Goal: Task Accomplishment & Management: Use online tool/utility

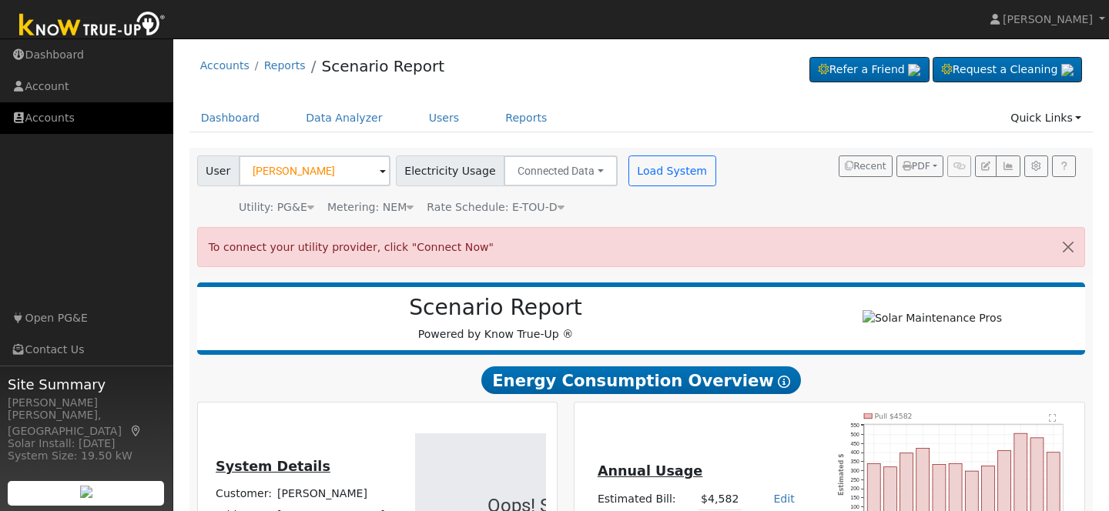
click at [50, 116] on link "Accounts" at bounding box center [86, 118] width 173 height 32
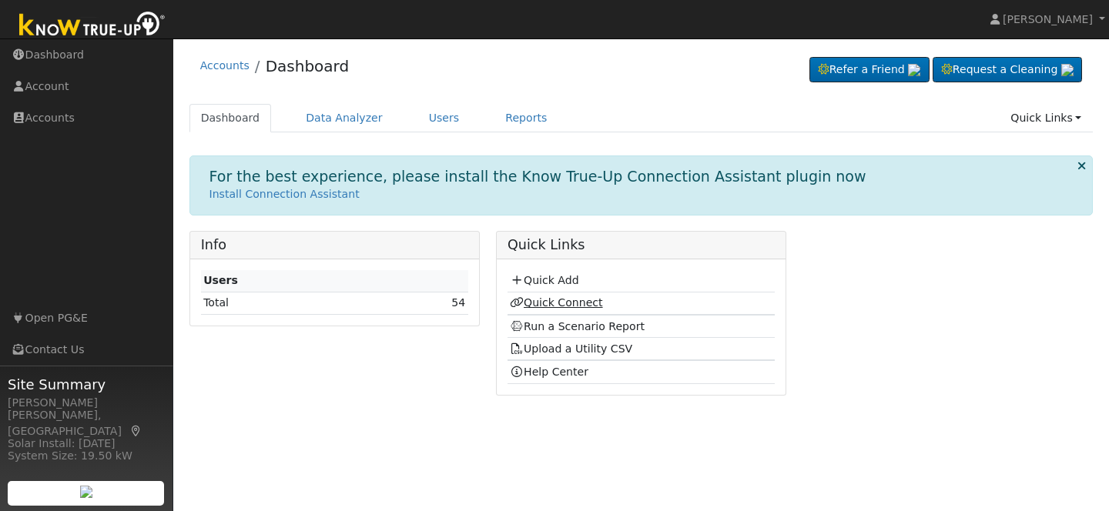
click at [548, 303] on link "Quick Connect" at bounding box center [556, 302] width 92 height 12
click at [570, 303] on link "Quick Connect" at bounding box center [556, 302] width 92 height 12
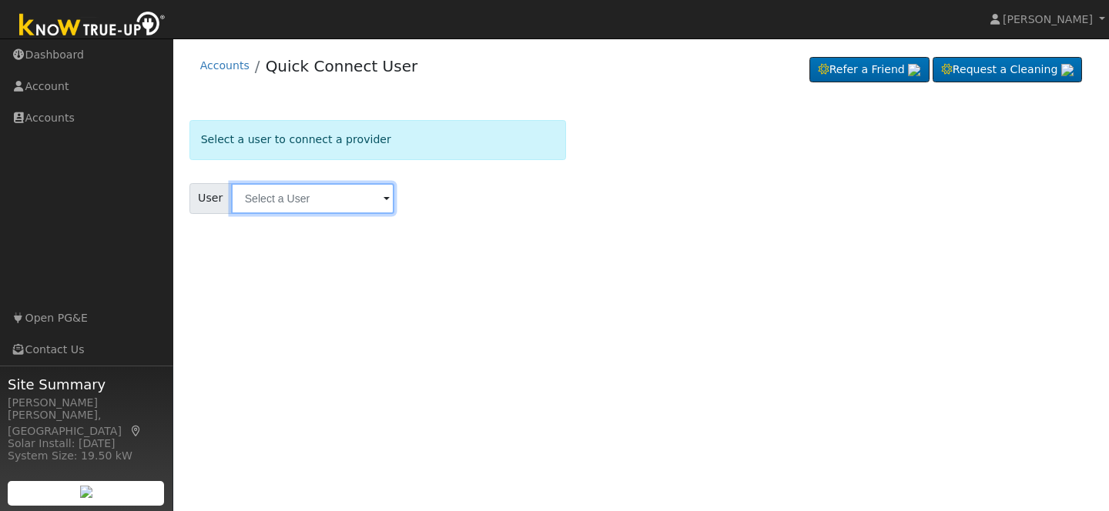
click at [310, 196] on input "text" at bounding box center [312, 198] width 163 height 31
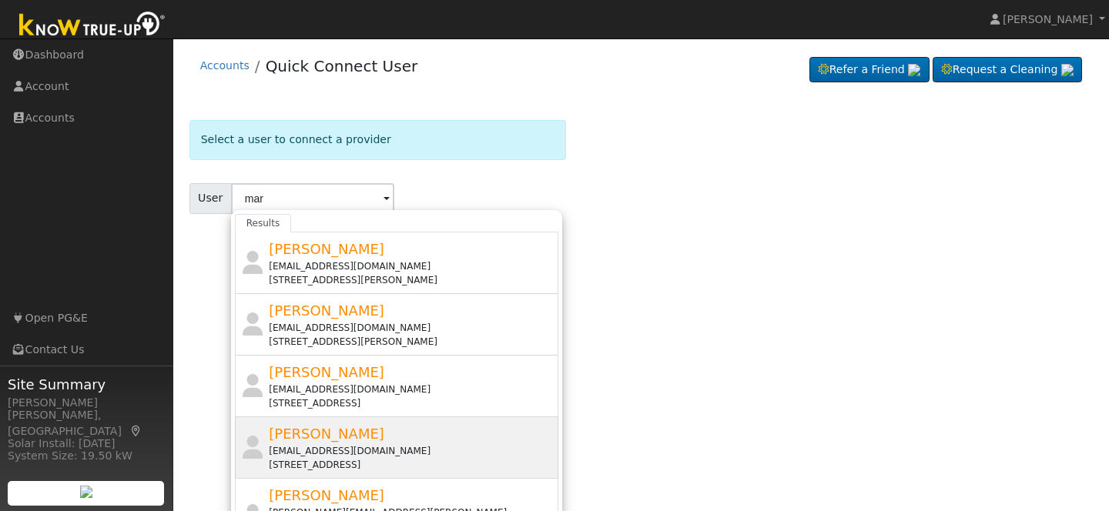
click at [324, 437] on span "Margaret George" at bounding box center [327, 434] width 116 height 16
type input "Margaret George"
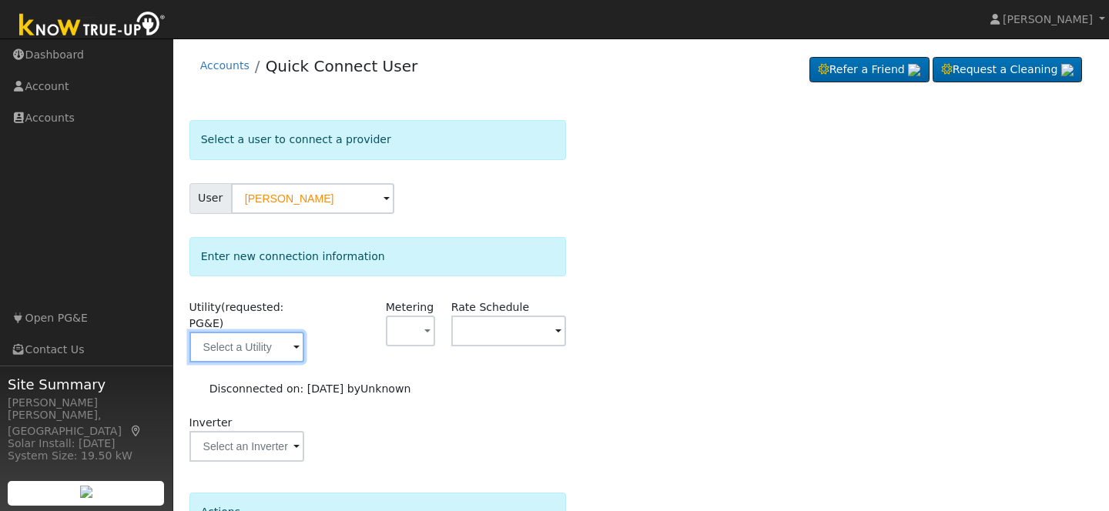
click at [278, 345] on input "text" at bounding box center [246, 347] width 115 height 31
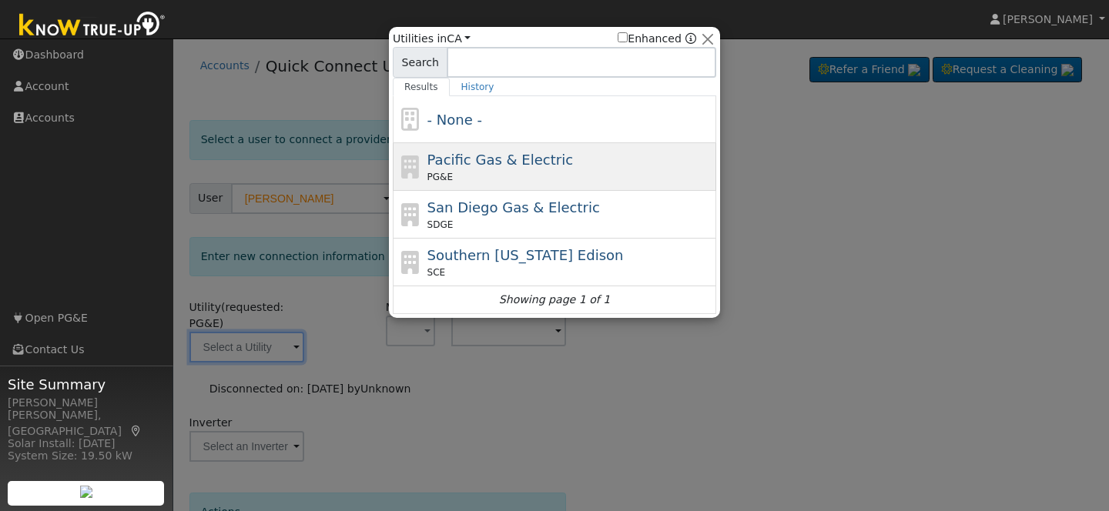
click at [488, 161] on span "Pacific Gas & Electric" at bounding box center [500, 160] width 146 height 16
type input "PG&E"
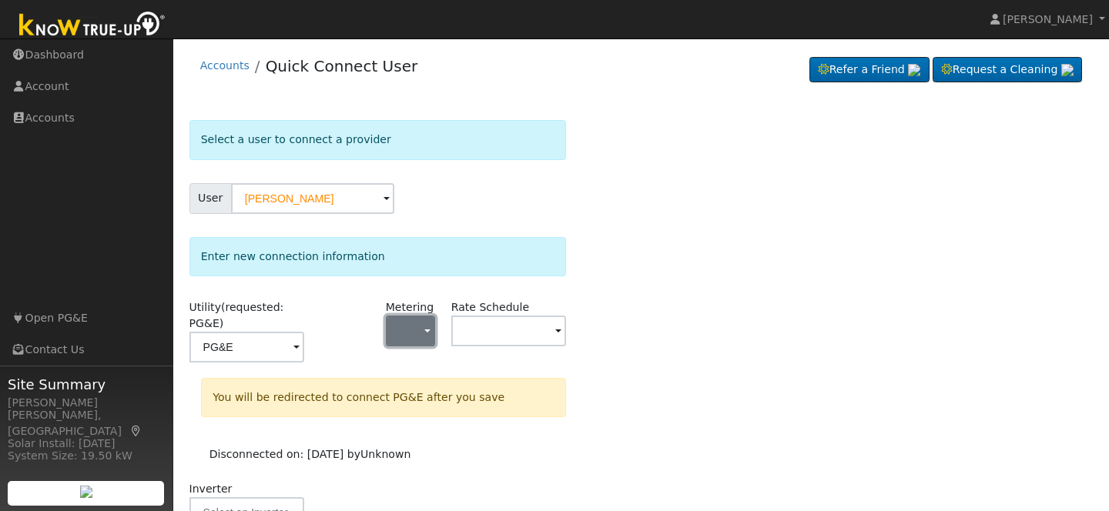
click at [424, 330] on span "button" at bounding box center [427, 332] width 6 height 16
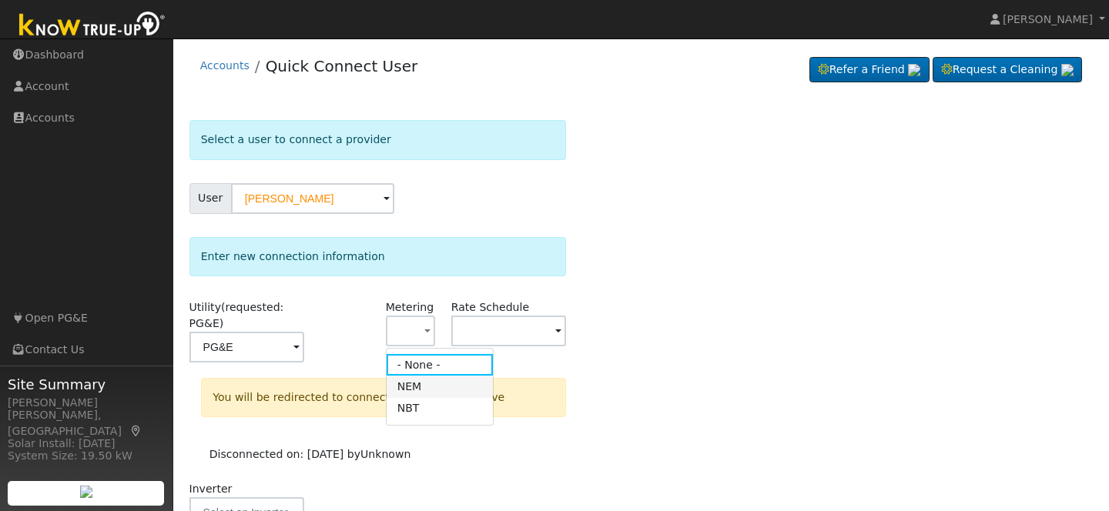
click at [427, 384] on link "NEM" at bounding box center [440, 387] width 107 height 22
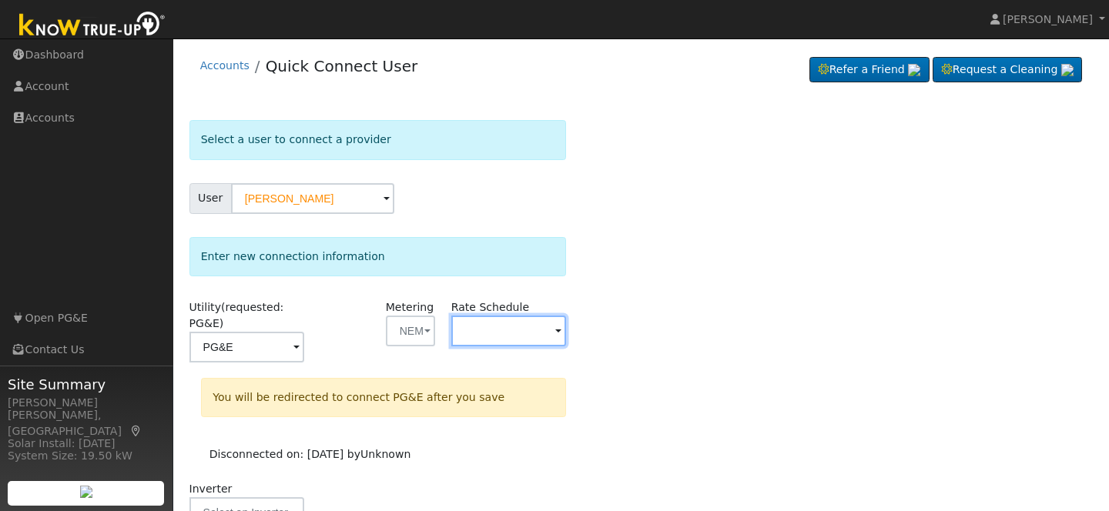
click at [487, 329] on input "text" at bounding box center [508, 331] width 115 height 31
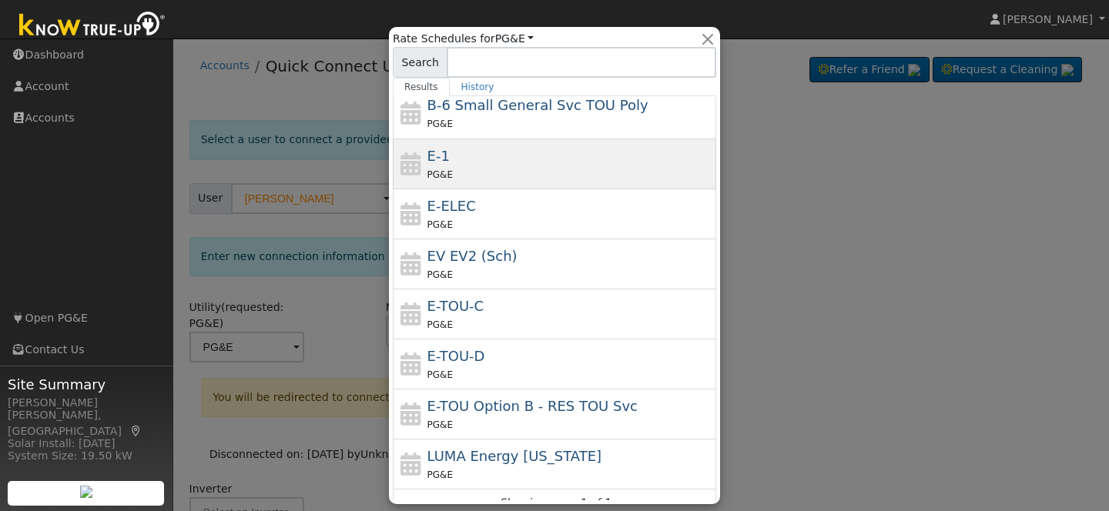
scroll to position [207, 0]
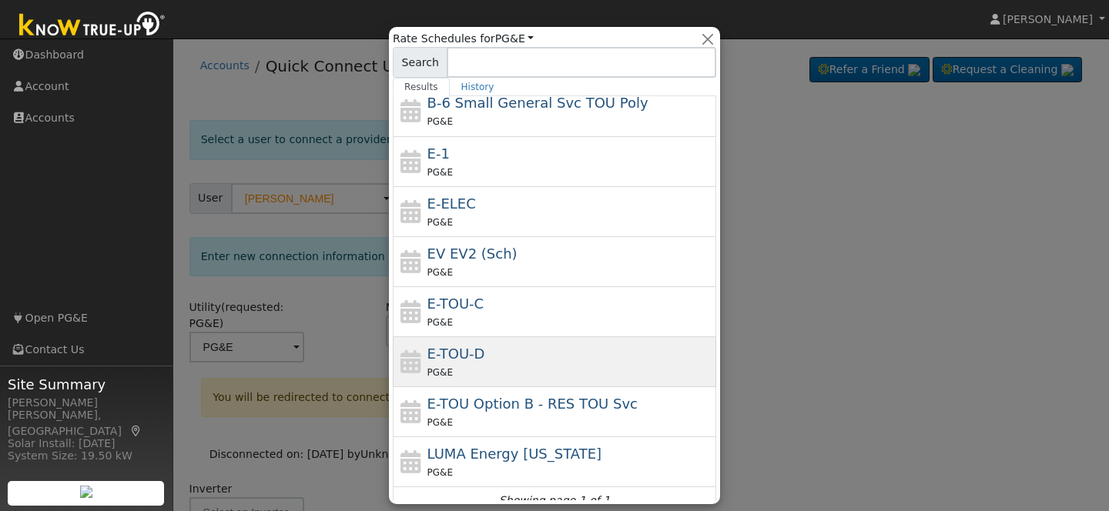
click at [489, 362] on div "E-TOU-D PG&E" at bounding box center [570, 361] width 286 height 37
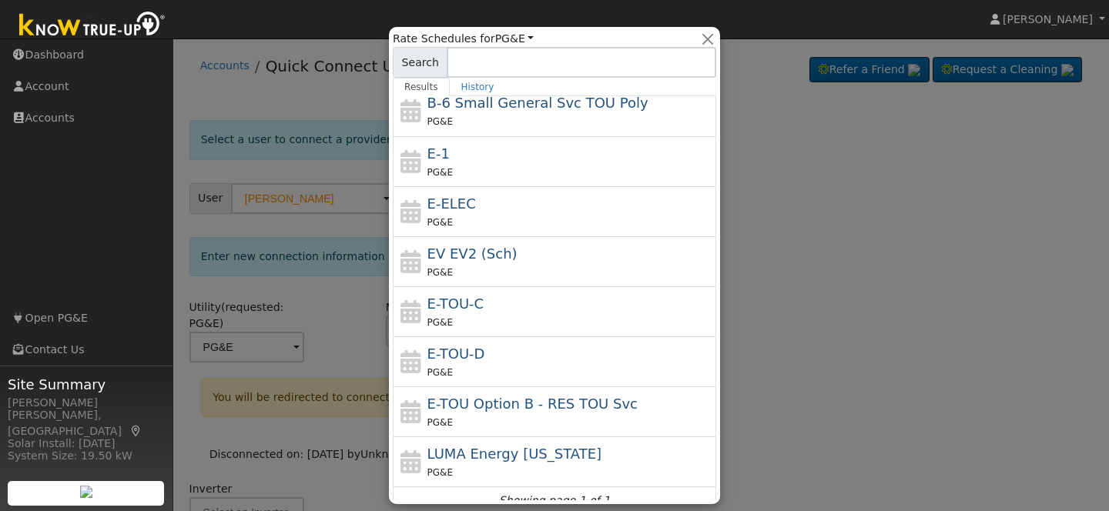
type input "E-TOU-D"
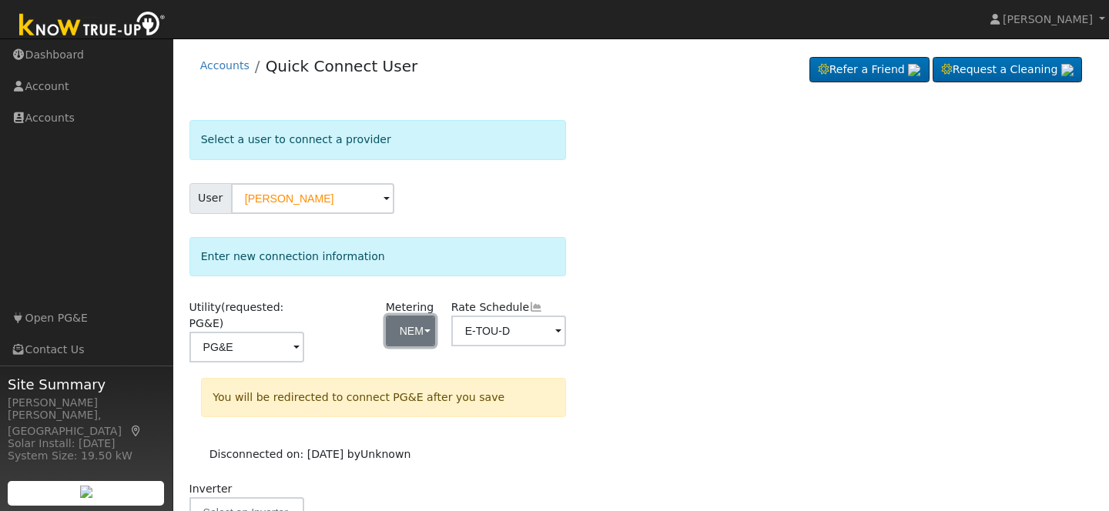
click at [414, 327] on button "NEM" at bounding box center [410, 331] width 49 height 31
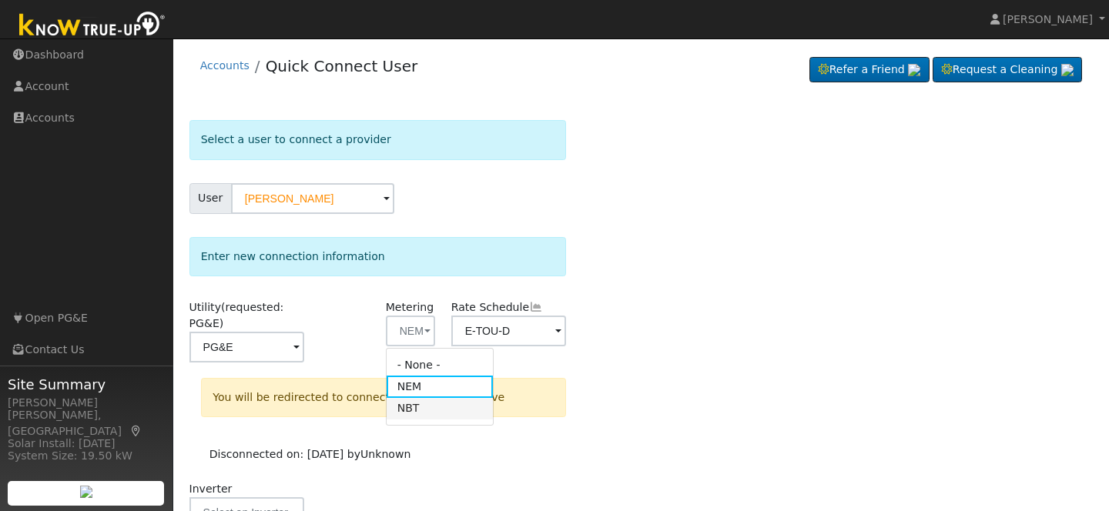
click at [425, 412] on link "NBT" at bounding box center [440, 409] width 107 height 22
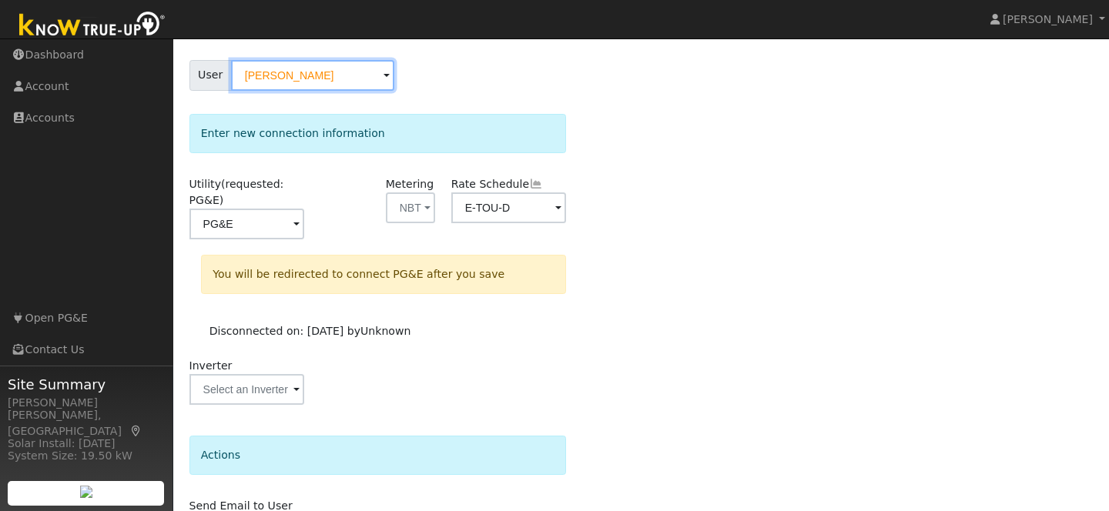
scroll to position [222, 0]
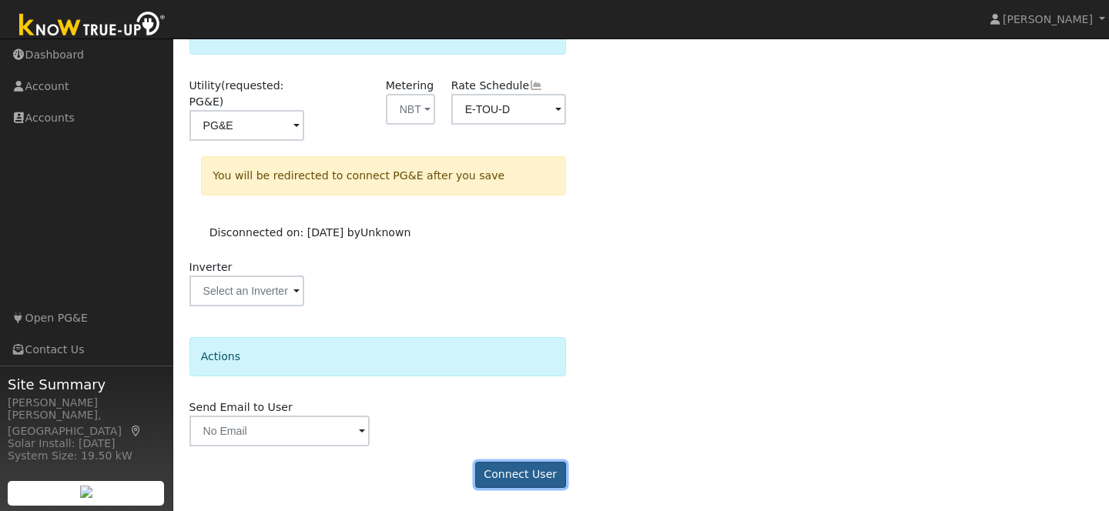
click at [508, 476] on button "Connect User" at bounding box center [520, 475] width 91 height 26
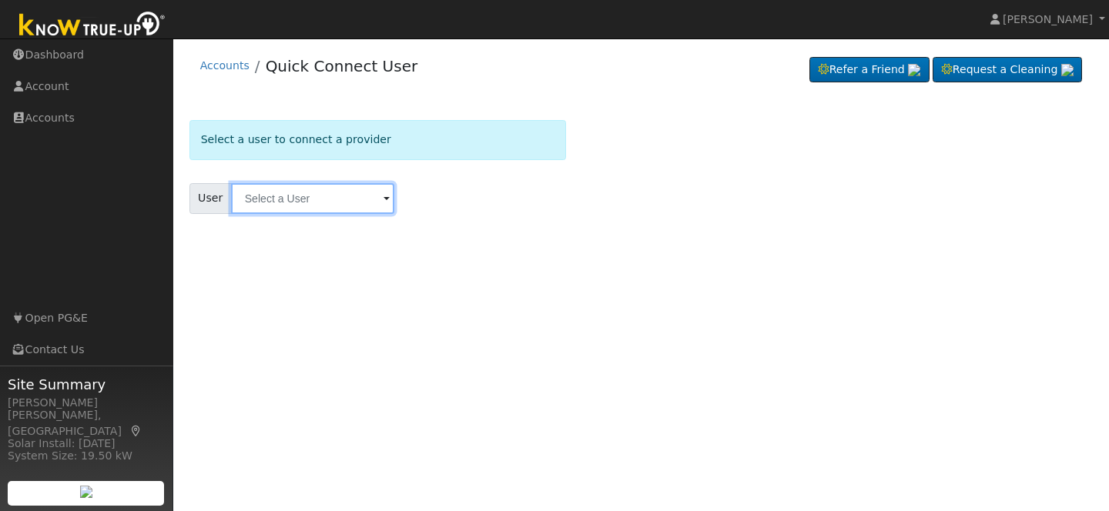
click at [318, 197] on input "text" at bounding box center [312, 198] width 163 height 31
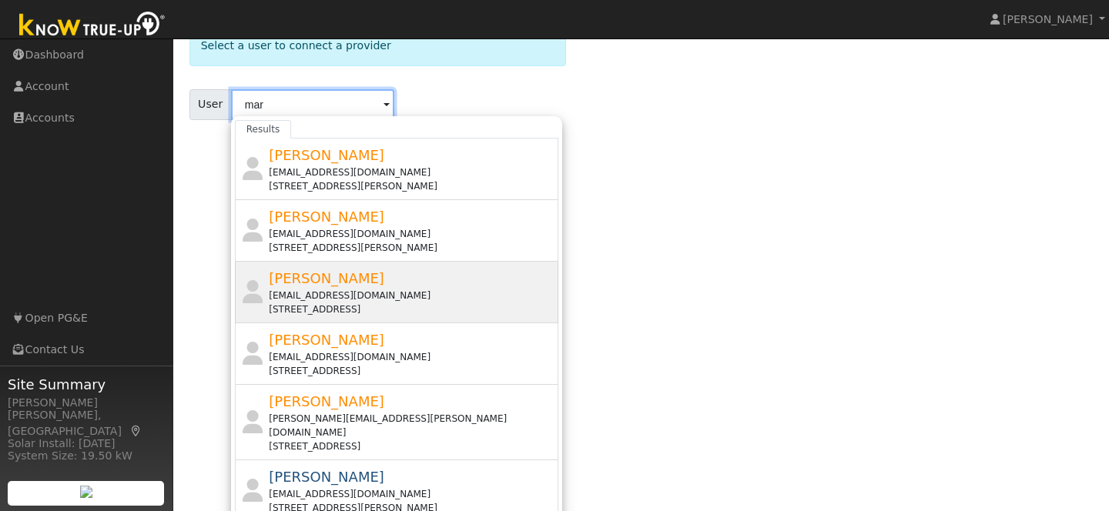
scroll to position [122, 0]
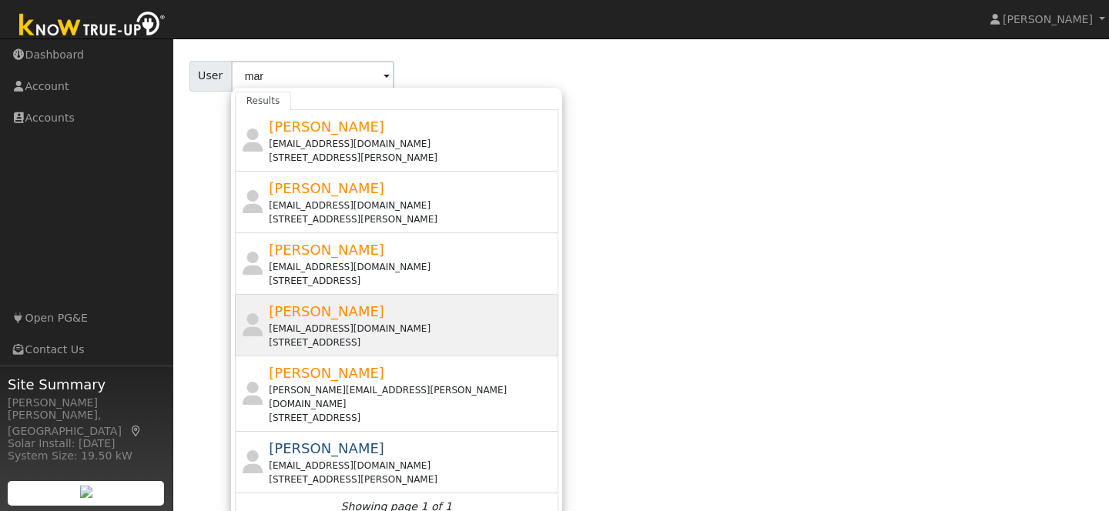
click at [369, 326] on div "Gmargaret98@yahoo.com" at bounding box center [412, 329] width 286 height 14
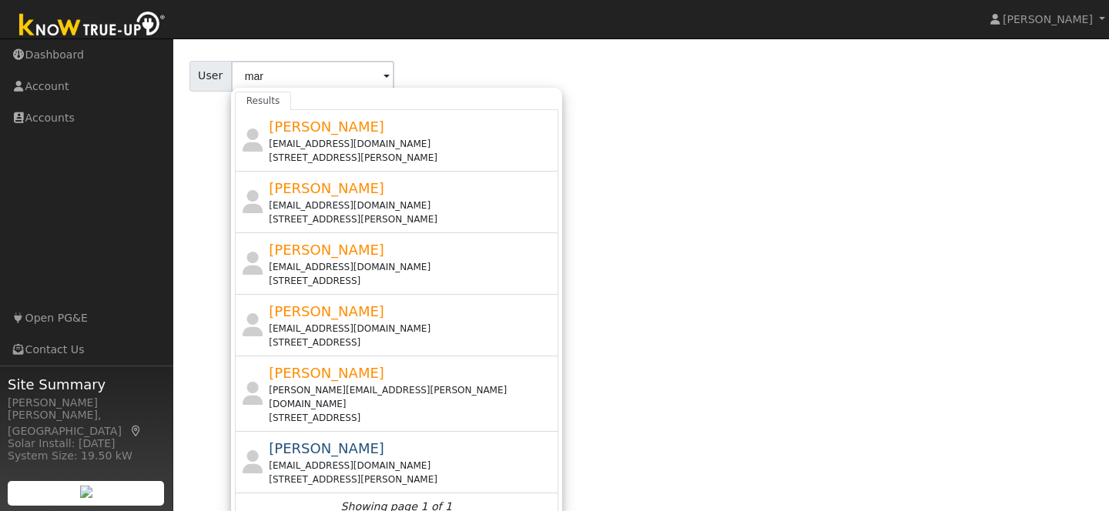
type input "Margaret George"
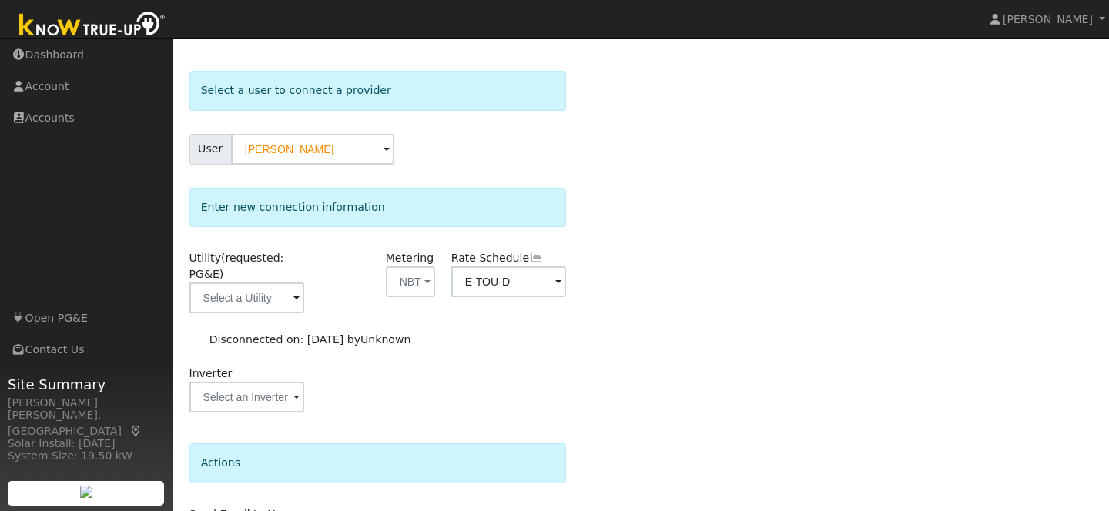
scroll to position [62, 0]
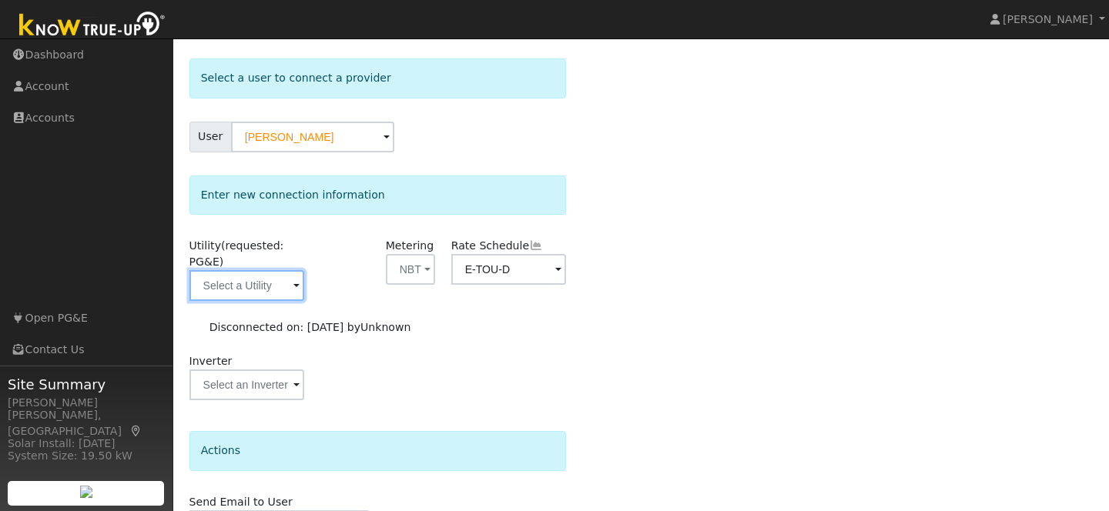
click at [286, 288] on input "text" at bounding box center [246, 285] width 115 height 31
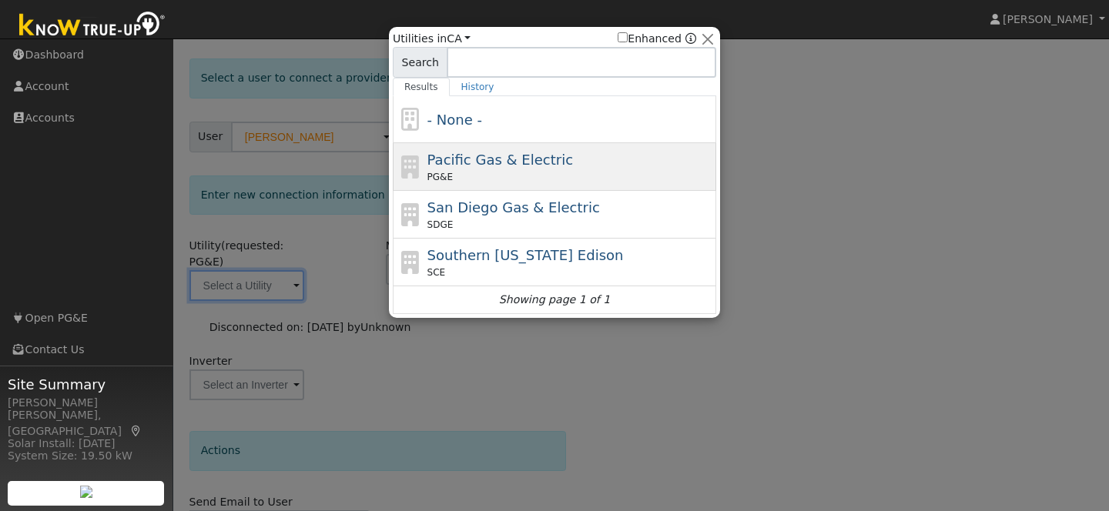
click at [524, 156] on span "Pacific Gas & Electric" at bounding box center [500, 160] width 146 height 16
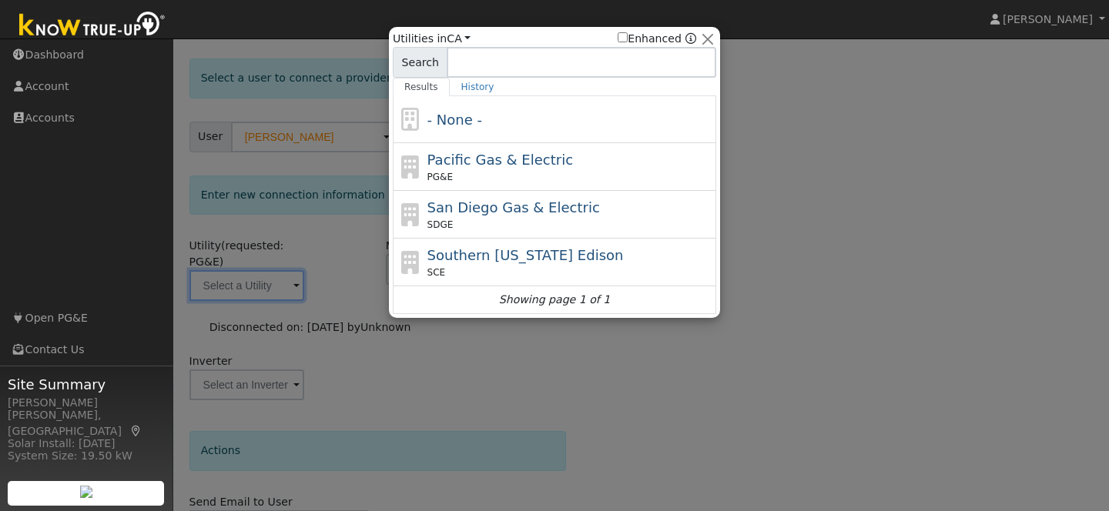
type input "PG&E"
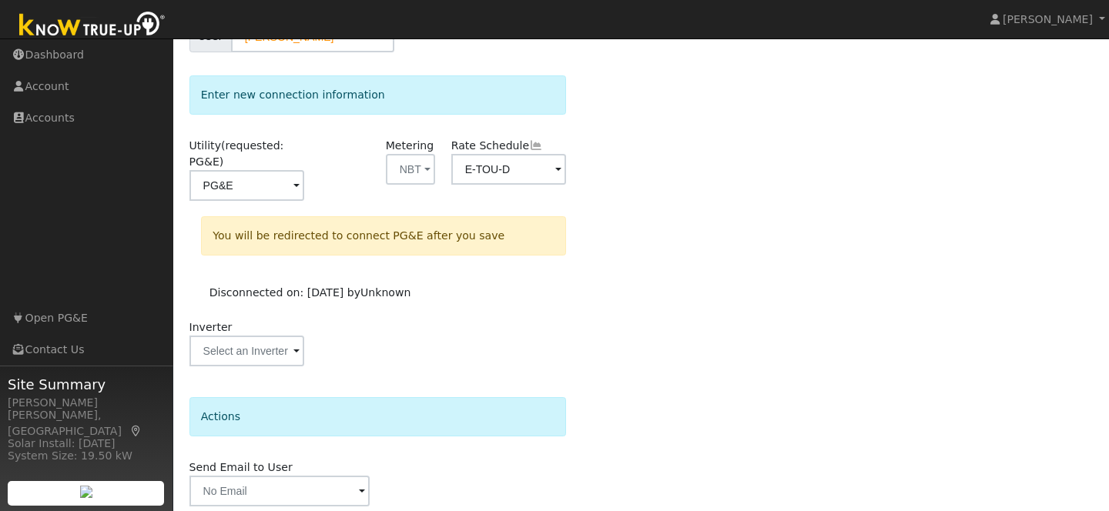
scroll to position [222, 0]
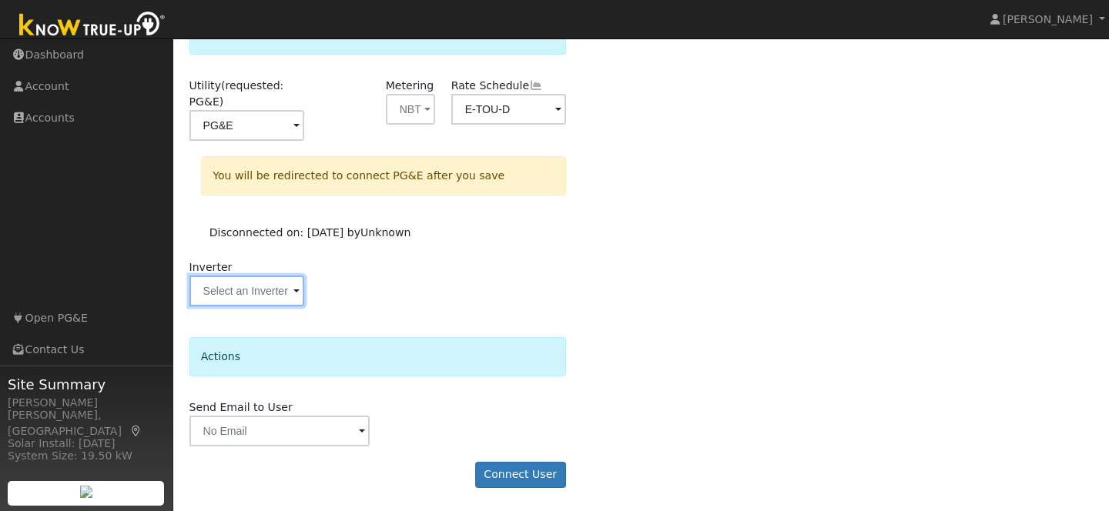
click at [255, 285] on input "text" at bounding box center [246, 291] width 115 height 31
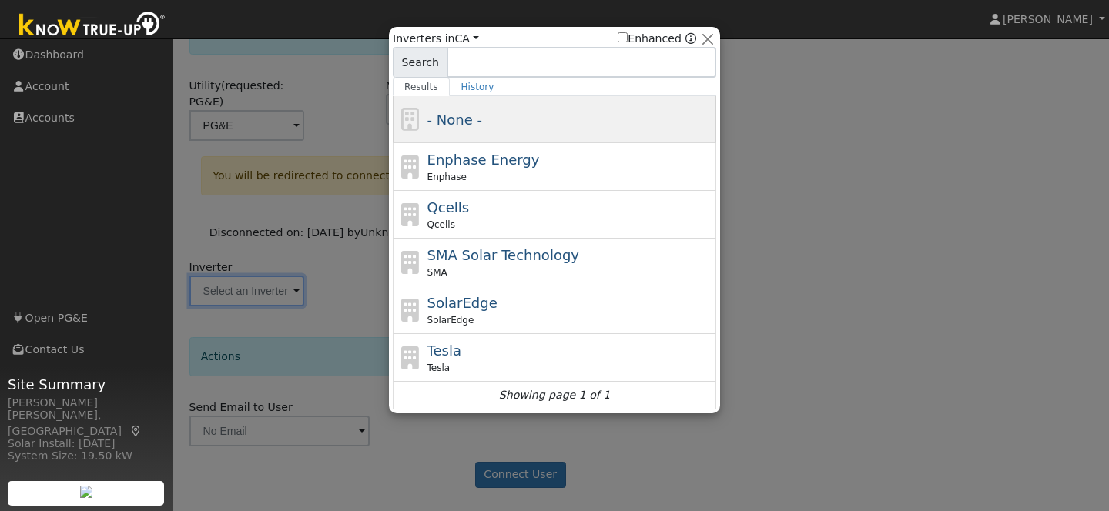
click at [461, 123] on span "- None -" at bounding box center [454, 120] width 55 height 16
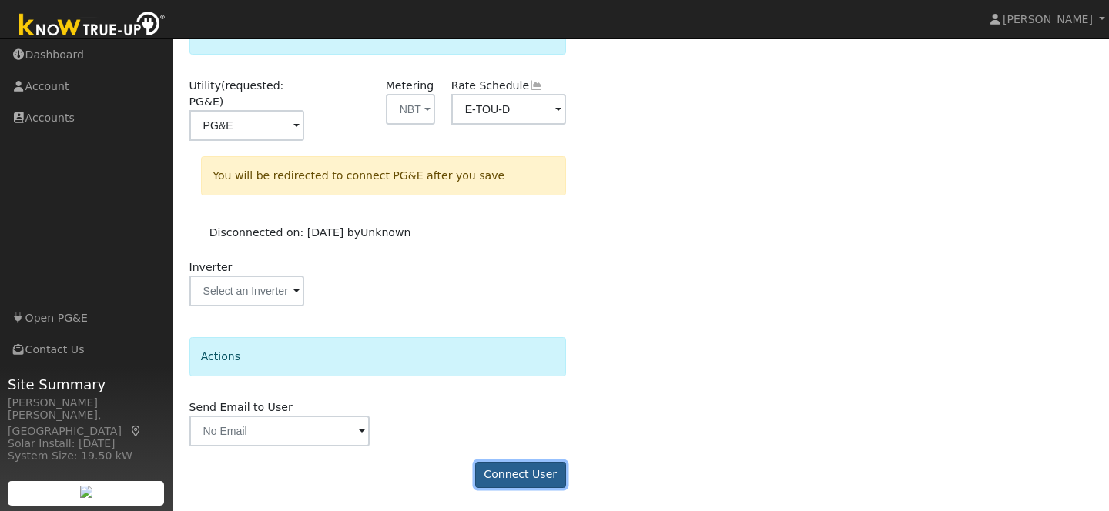
click at [508, 482] on button "Connect User" at bounding box center [520, 475] width 91 height 26
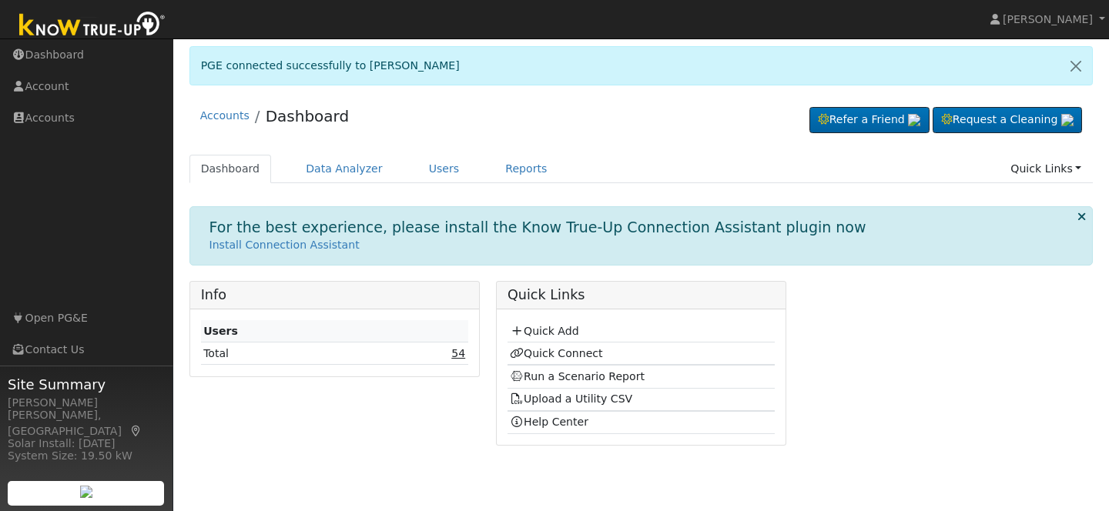
click at [461, 351] on link "54" at bounding box center [458, 353] width 14 height 12
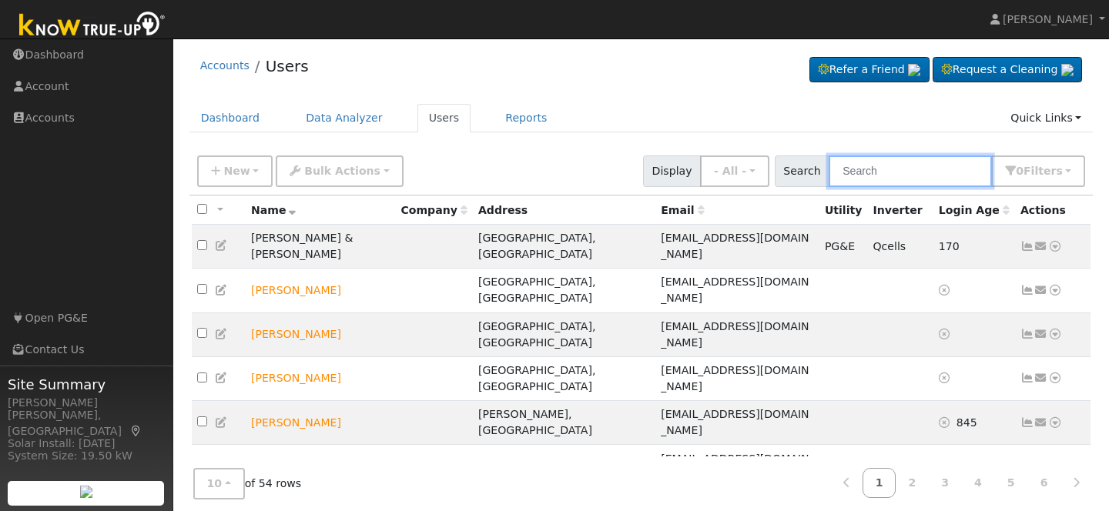
click at [884, 174] on input "text" at bounding box center [910, 172] width 163 height 32
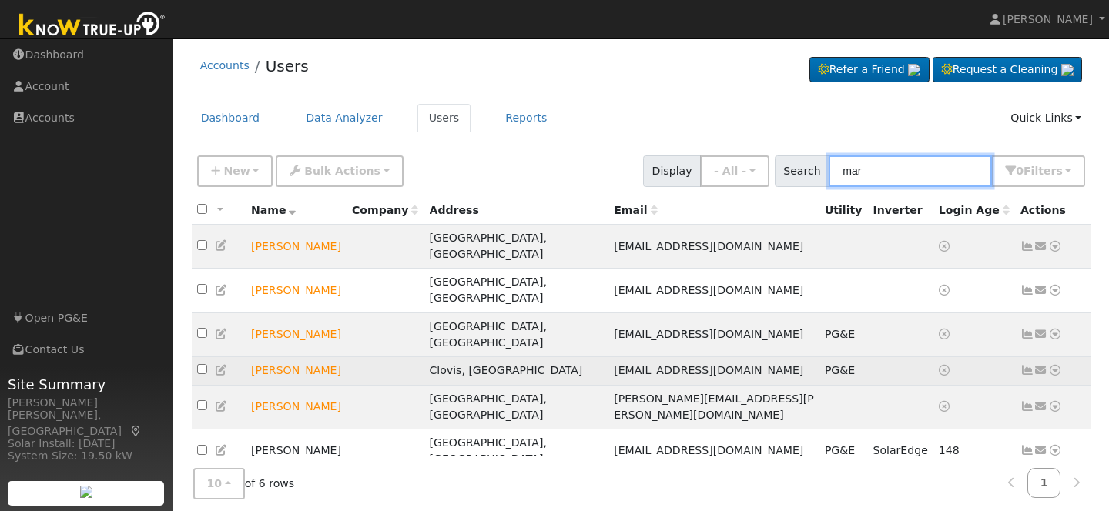
type input "mar"
click at [1056, 365] on icon at bounding box center [1055, 370] width 14 height 11
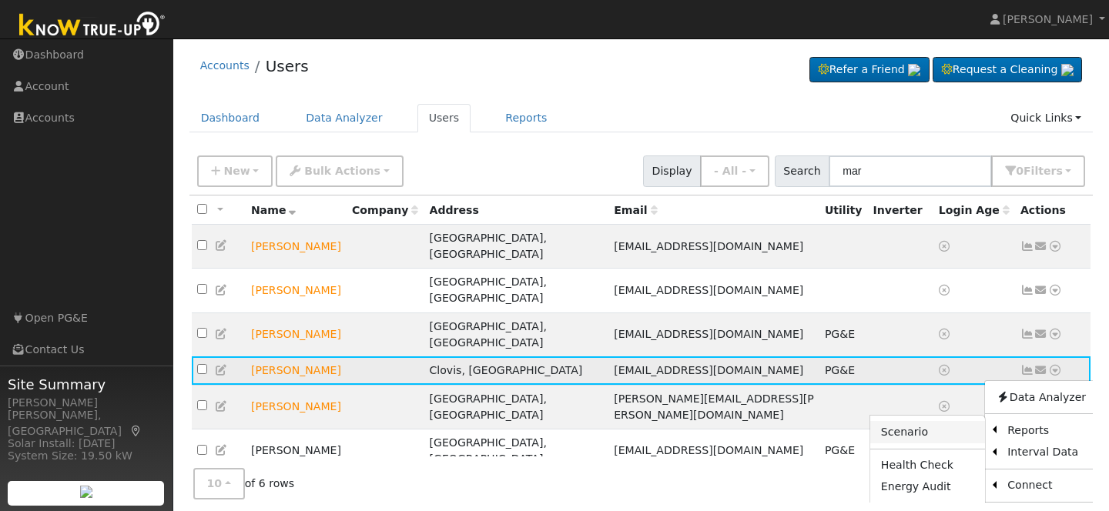
click at [940, 421] on link "Scenario" at bounding box center [927, 432] width 115 height 22
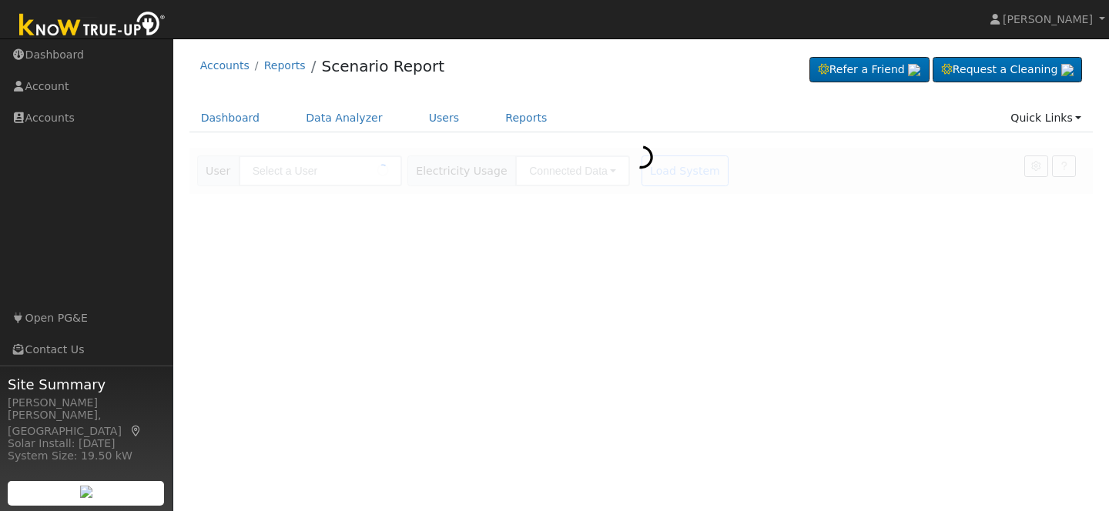
type input "[PERSON_NAME]"
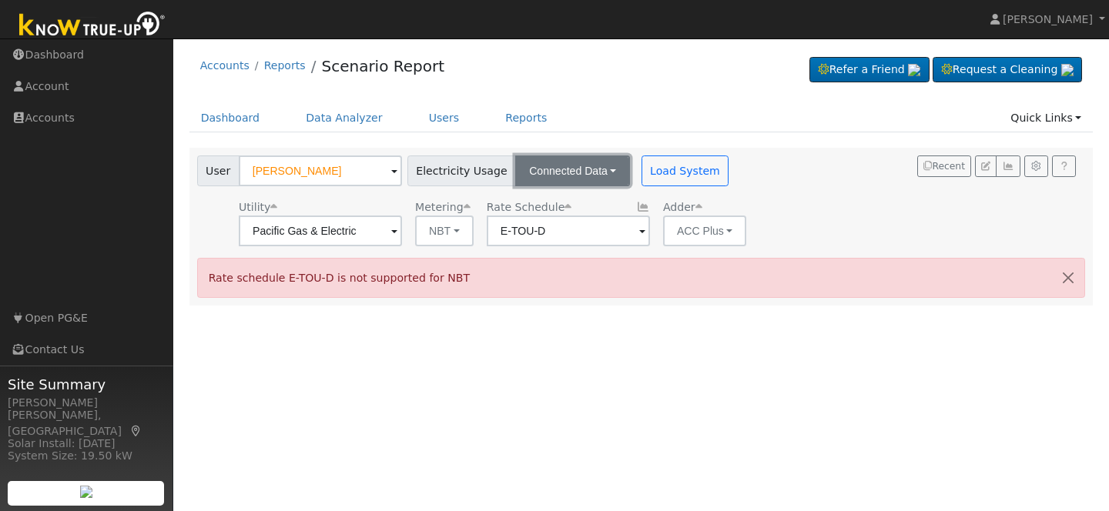
click at [588, 175] on button "Connected Data" at bounding box center [572, 171] width 115 height 31
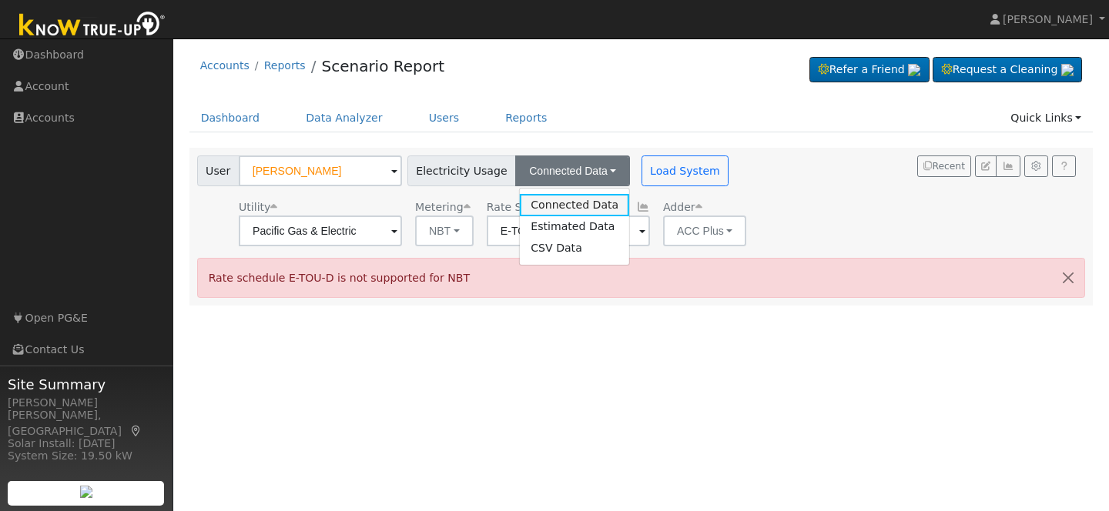
click at [571, 208] on link "Connected Data" at bounding box center [574, 205] width 109 height 22
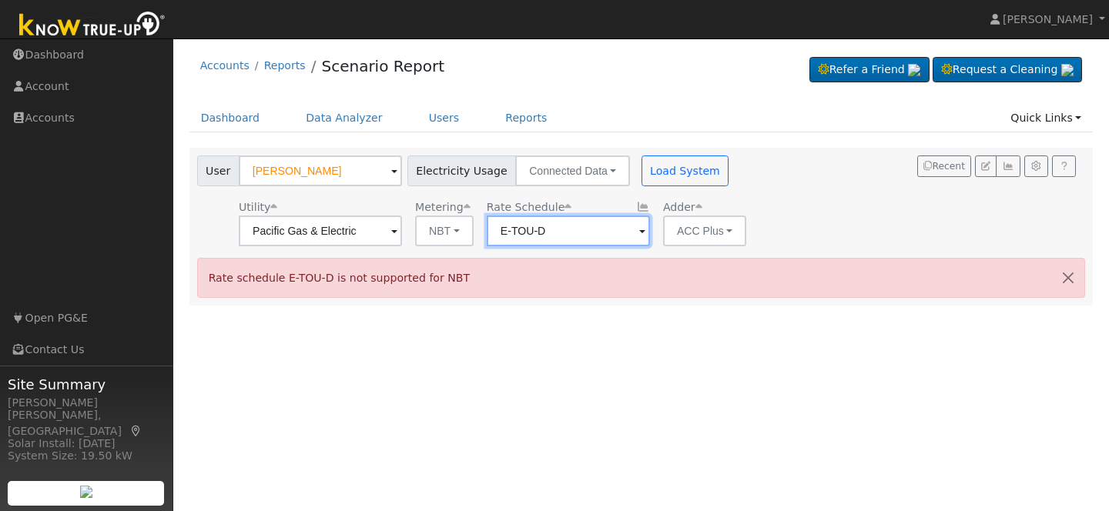
click at [603, 234] on input "E-TOU-D" at bounding box center [568, 231] width 163 height 31
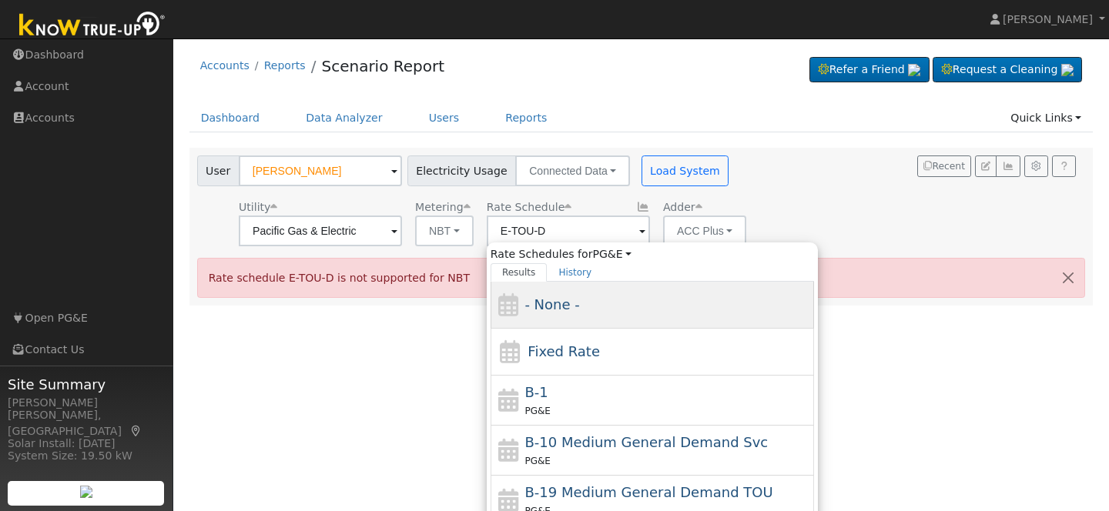
click at [556, 312] on span "- None -" at bounding box center [551, 304] width 55 height 16
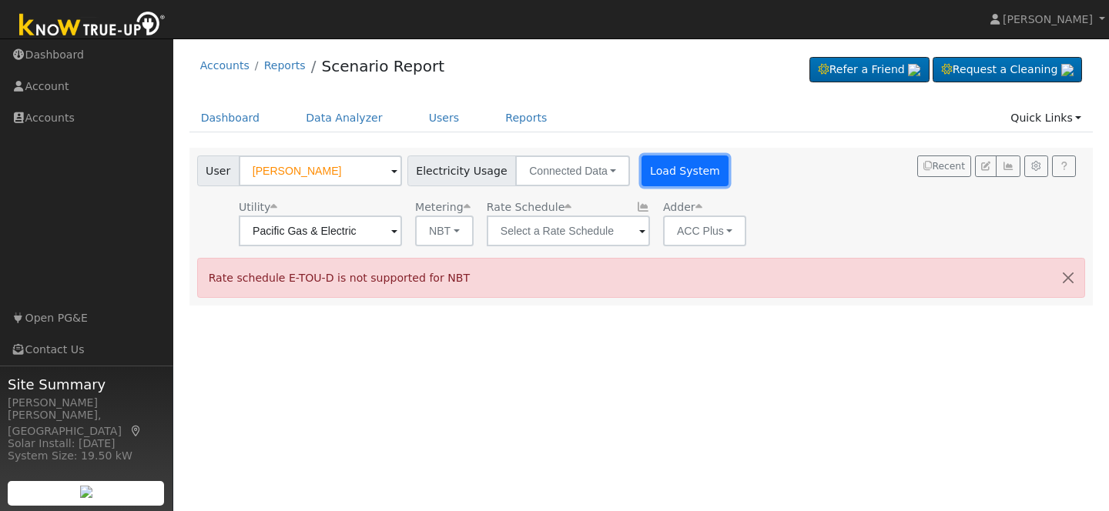
click at [677, 178] on button "Load System" at bounding box center [685, 171] width 88 height 31
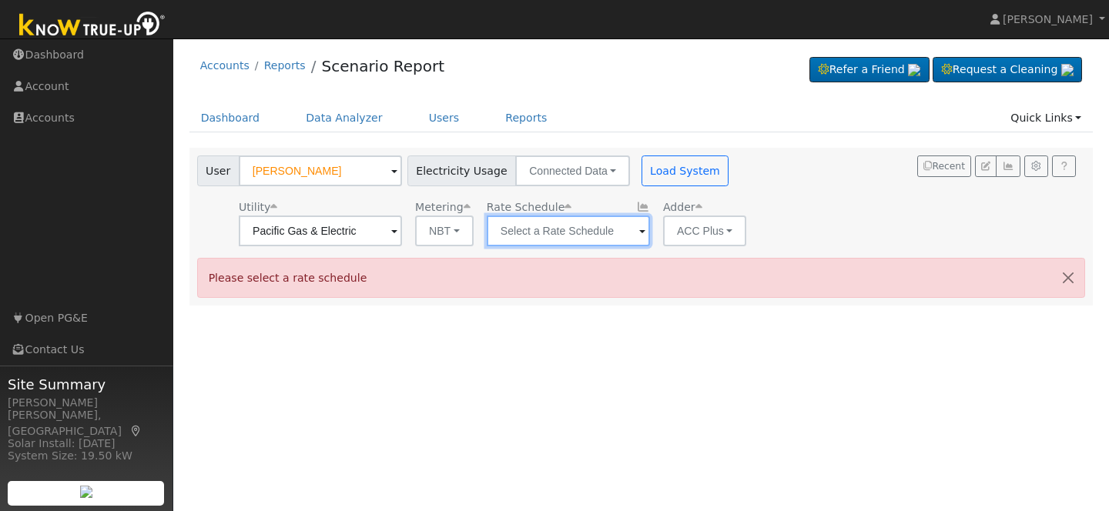
click at [594, 233] on input "text" at bounding box center [568, 231] width 163 height 31
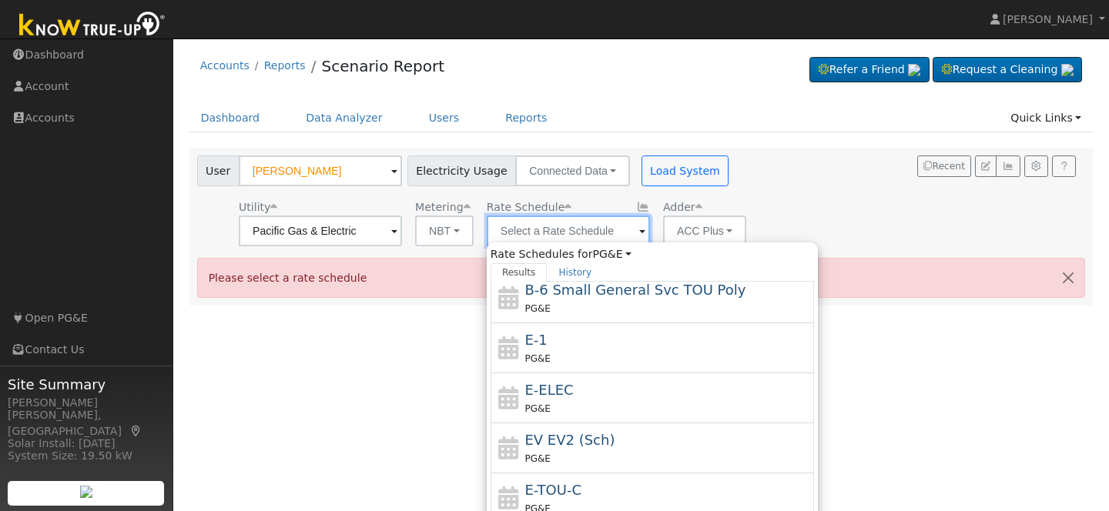
scroll to position [269, 0]
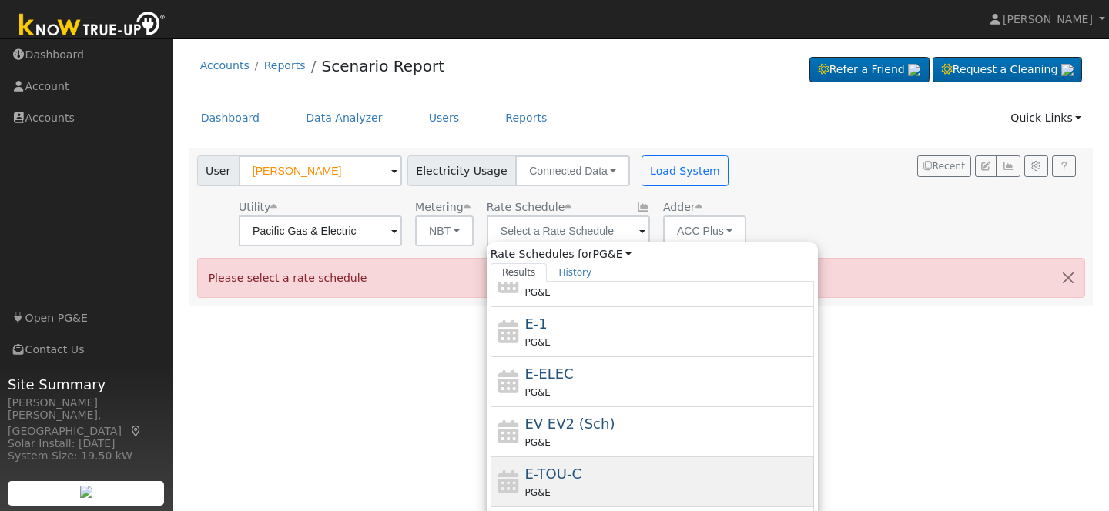
click at [571, 477] on div "E-TOU-C PG&E" at bounding box center [667, 482] width 286 height 37
type input "E-TOU-C"
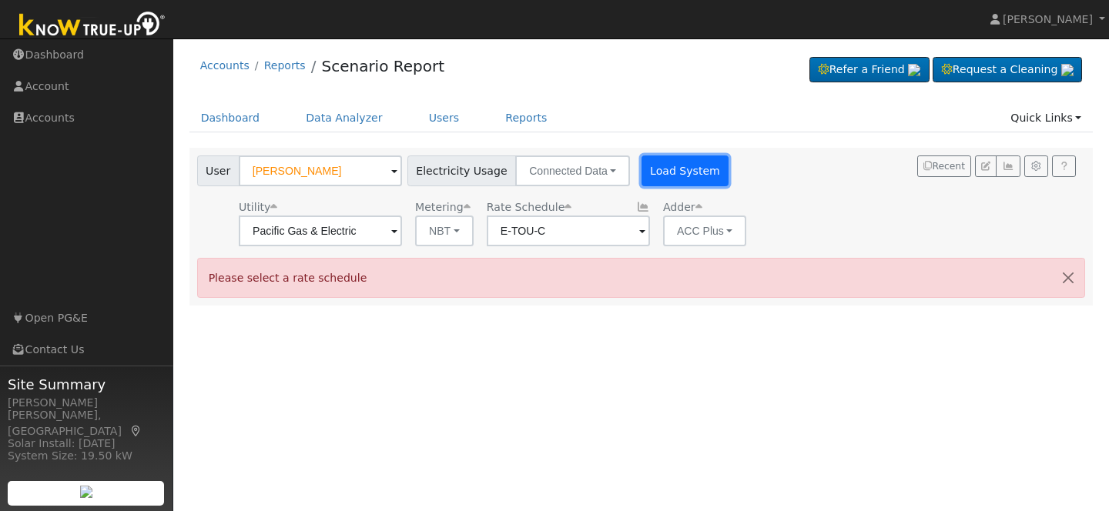
click at [655, 181] on button "Load System" at bounding box center [685, 171] width 88 height 31
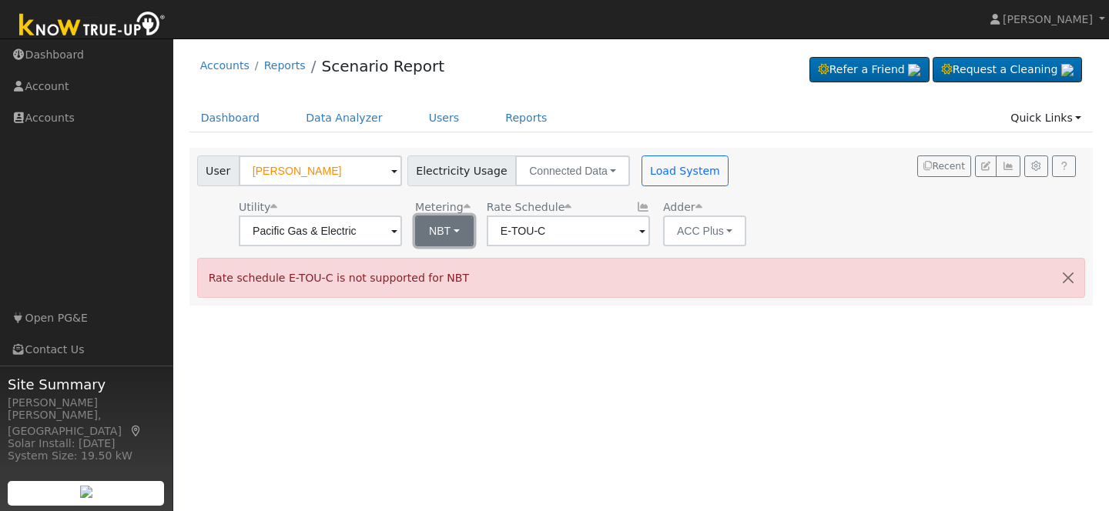
click at [427, 232] on button "NBT" at bounding box center [444, 231] width 59 height 31
click at [442, 263] on link "NEM" at bounding box center [454, 265] width 107 height 22
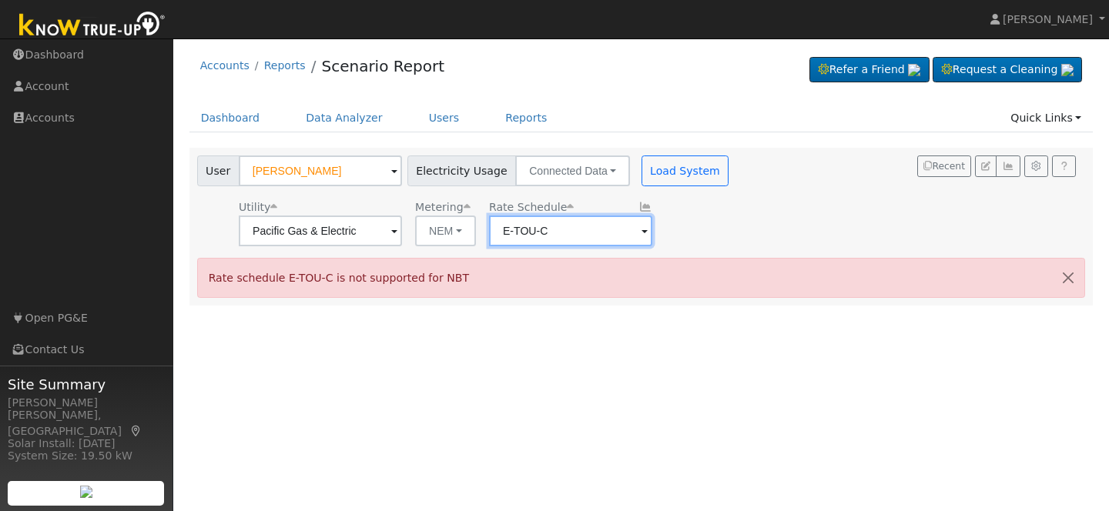
click at [599, 229] on input "E-TOU-C" at bounding box center [570, 231] width 163 height 31
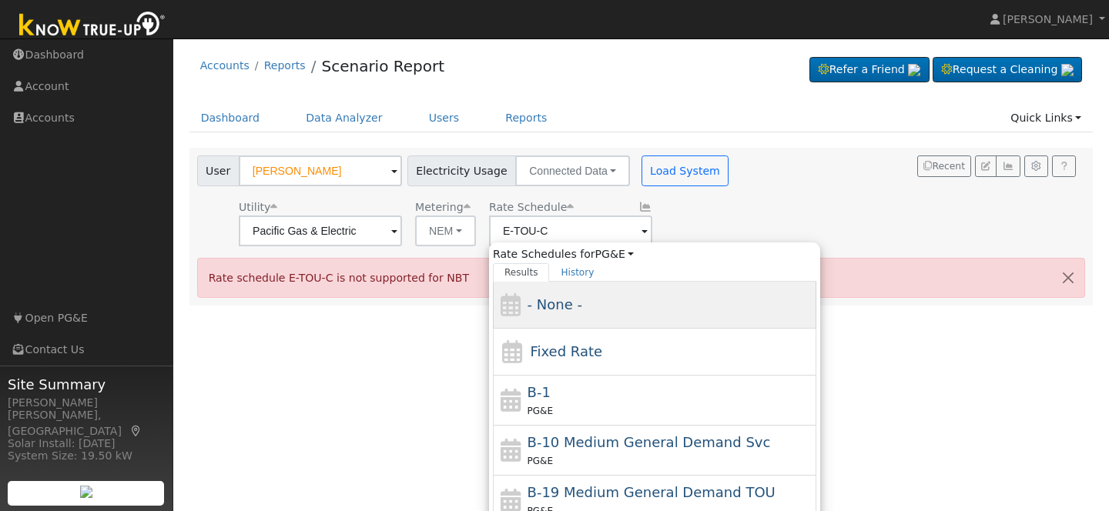
click at [561, 310] on span "- None -" at bounding box center [555, 304] width 55 height 16
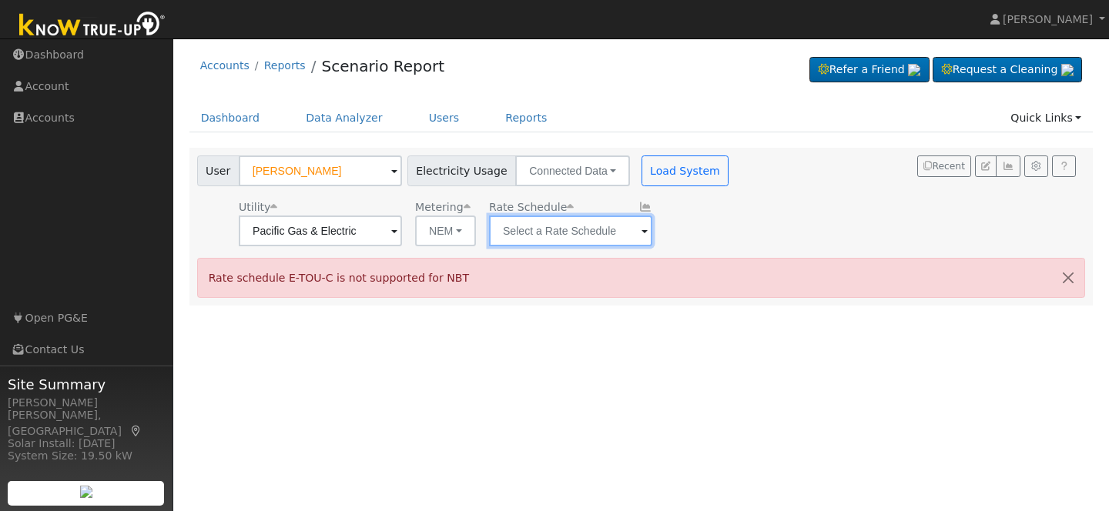
click at [595, 236] on input "text" at bounding box center [570, 231] width 163 height 31
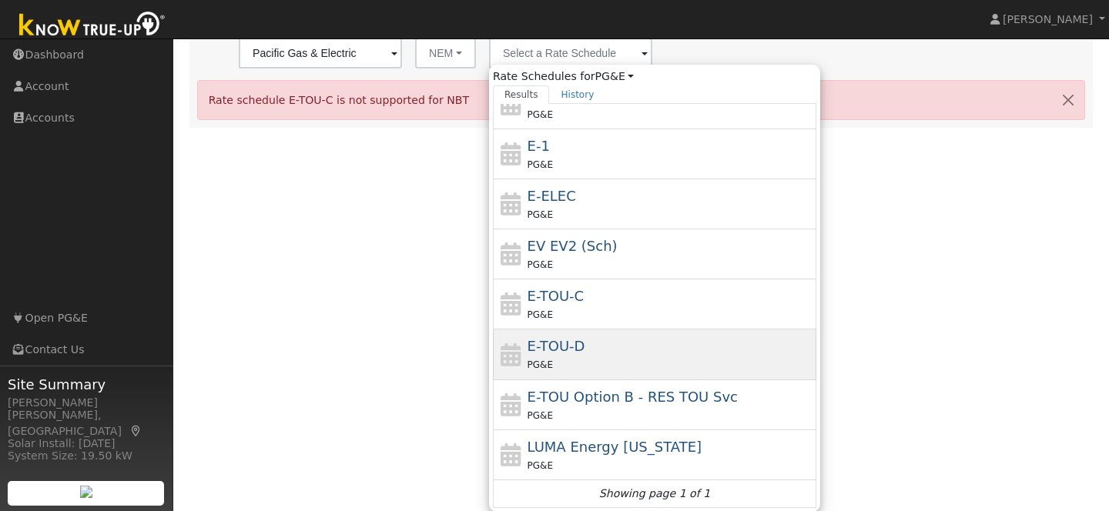
click at [546, 343] on span "E-TOU-D" at bounding box center [557, 346] width 58 height 16
type input "E-TOU-D"
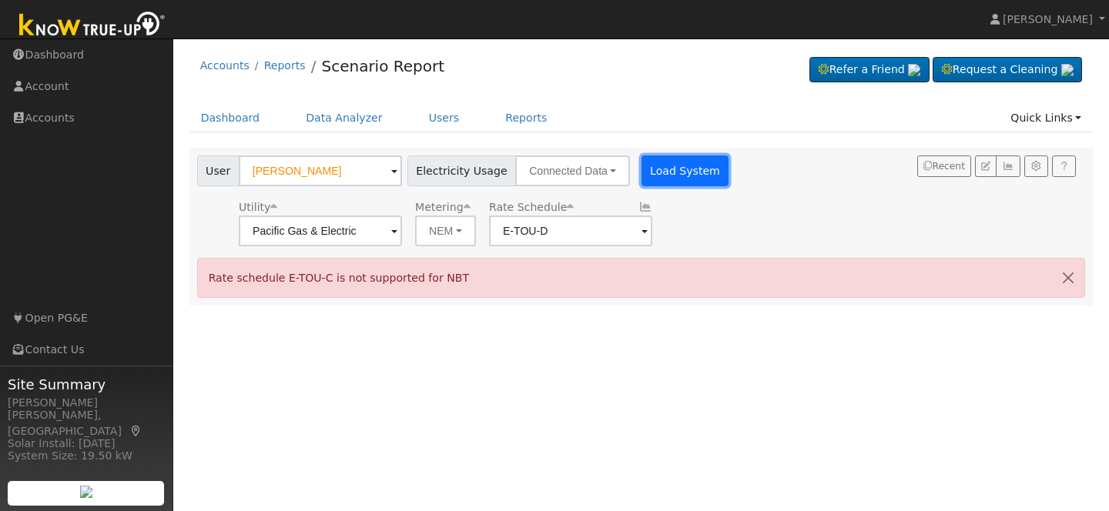
click at [669, 169] on button "Load System" at bounding box center [685, 171] width 88 height 31
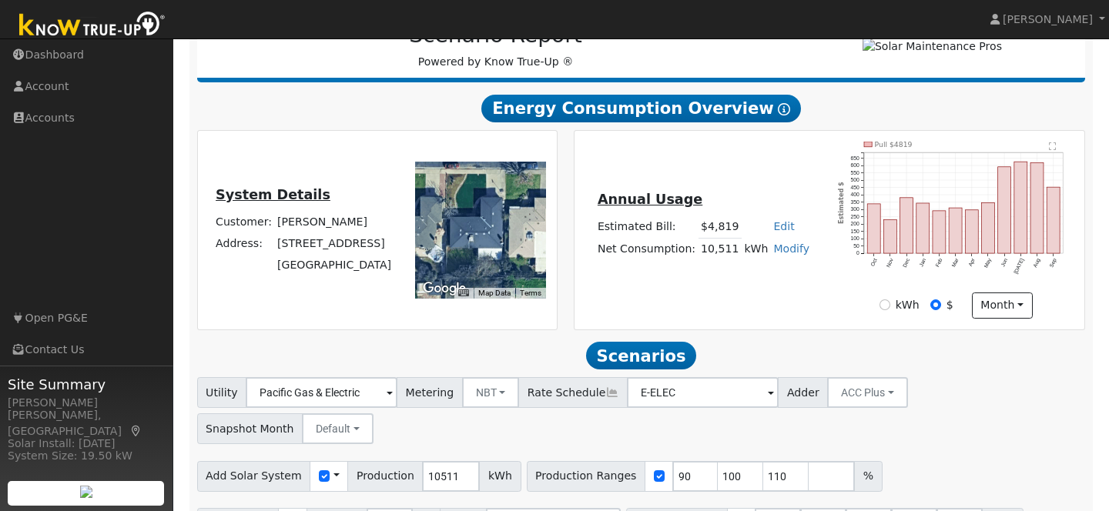
scroll to position [270, 0]
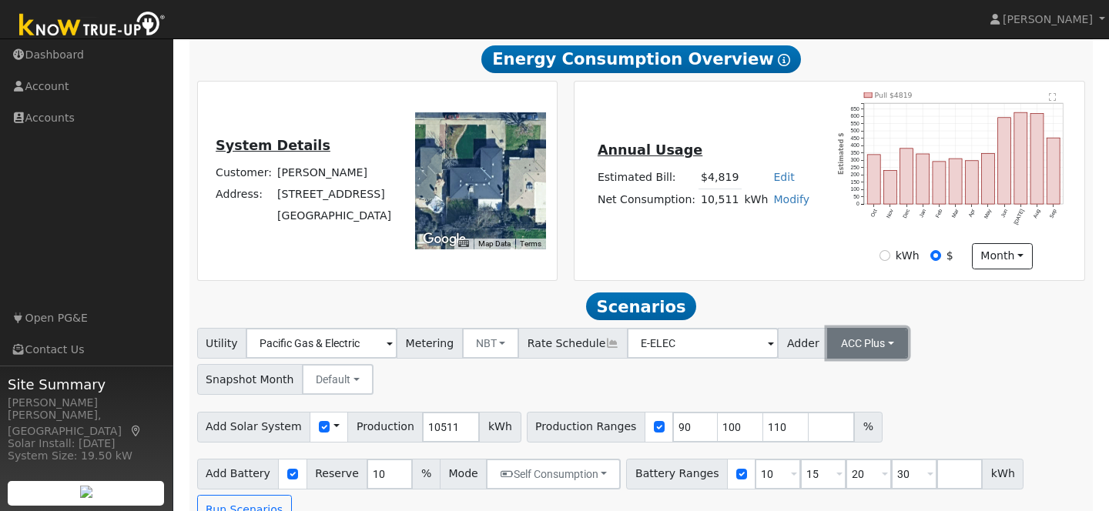
click at [839, 355] on button "ACC Plus" at bounding box center [867, 343] width 81 height 31
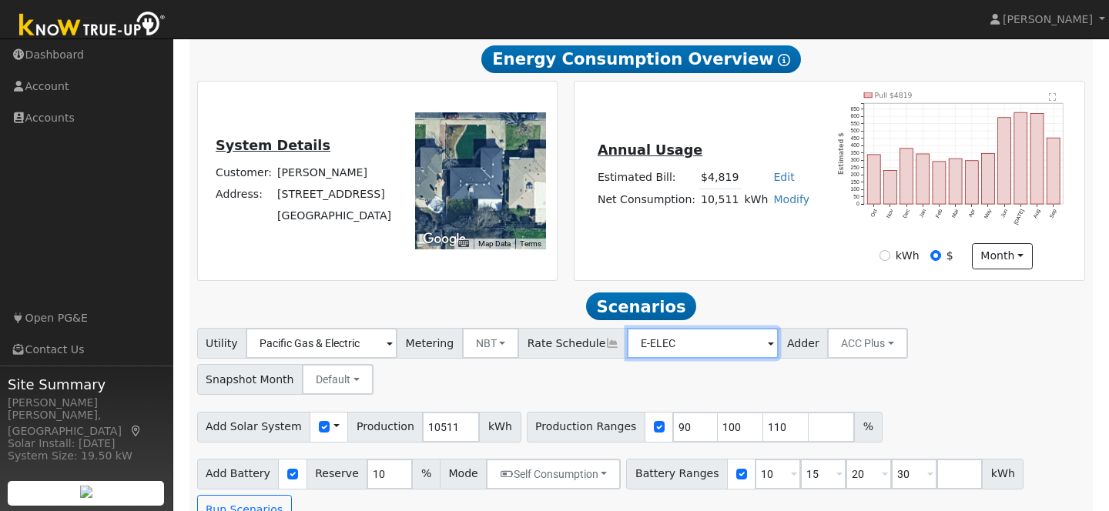
click at [729, 347] on input "E-ELEC" at bounding box center [703, 343] width 152 height 31
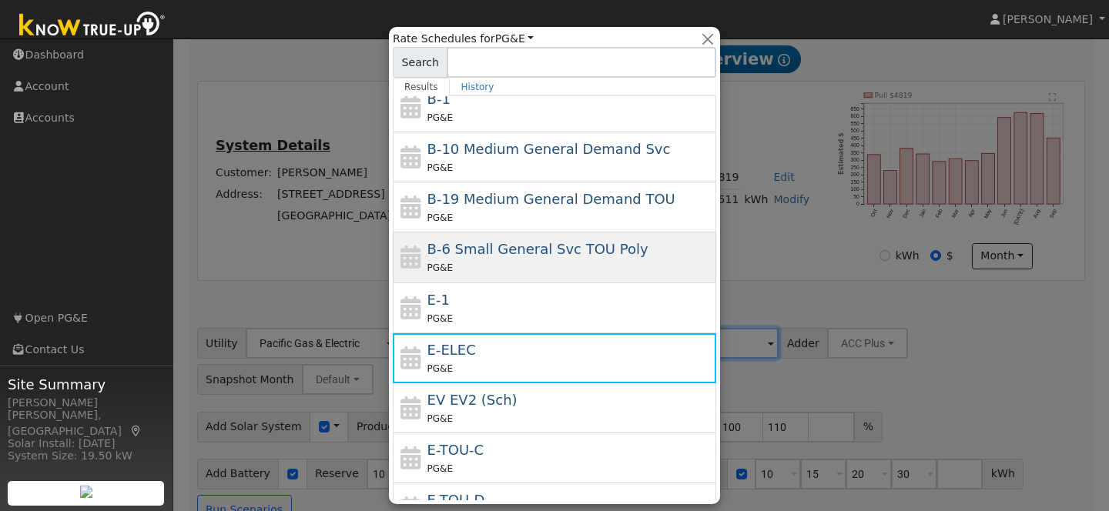
scroll to position [269, 0]
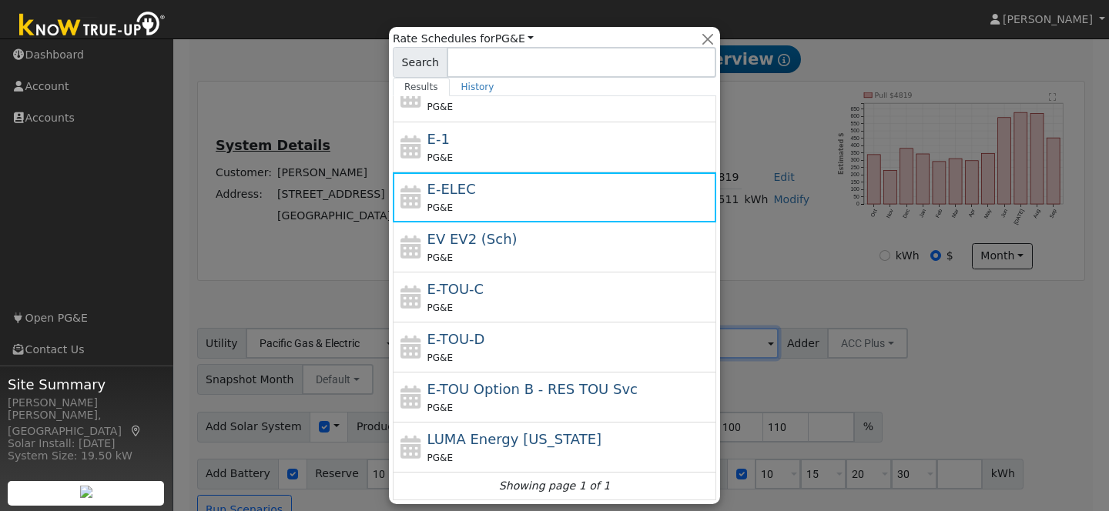
click at [767, 272] on div at bounding box center [554, 255] width 1109 height 511
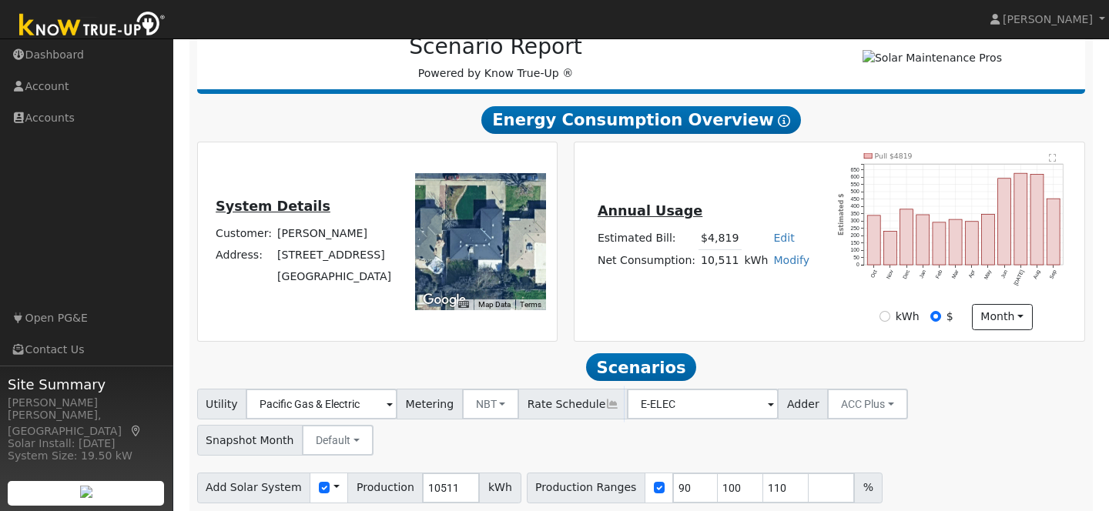
scroll to position [203, 0]
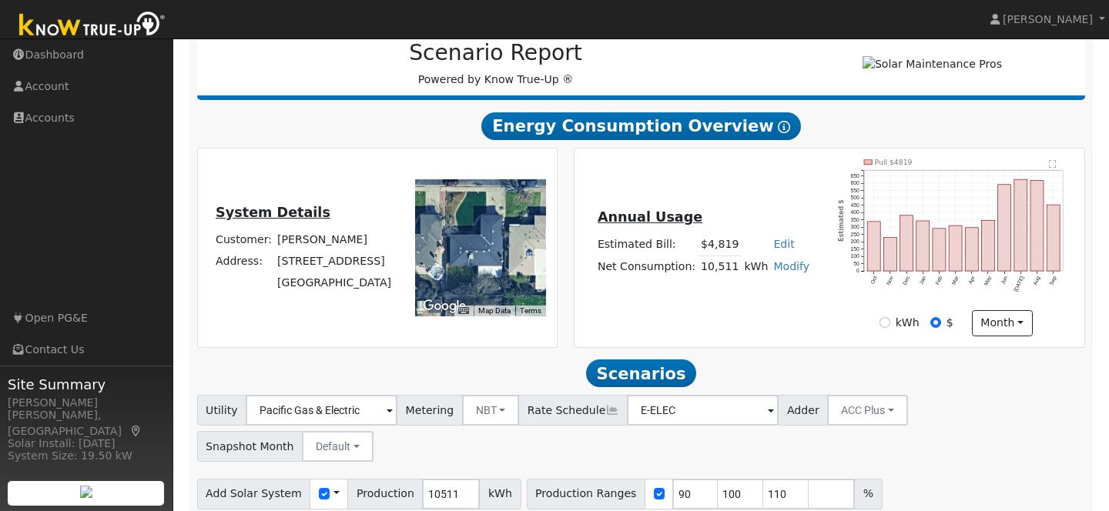
click at [780, 250] on link "Edit" at bounding box center [783, 244] width 21 height 12
click at [787, 273] on link "Modify" at bounding box center [791, 266] width 36 height 12
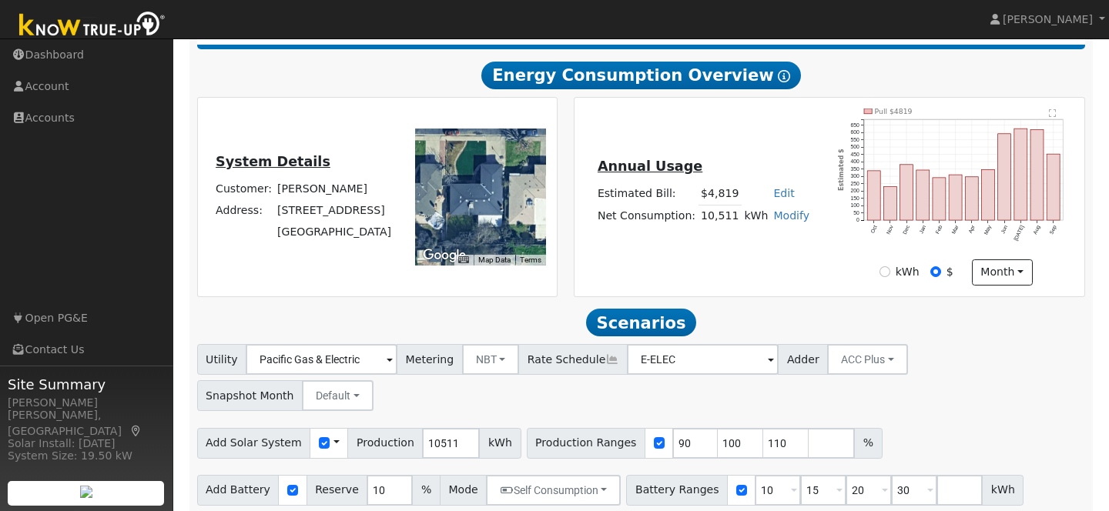
scroll to position [270, 0]
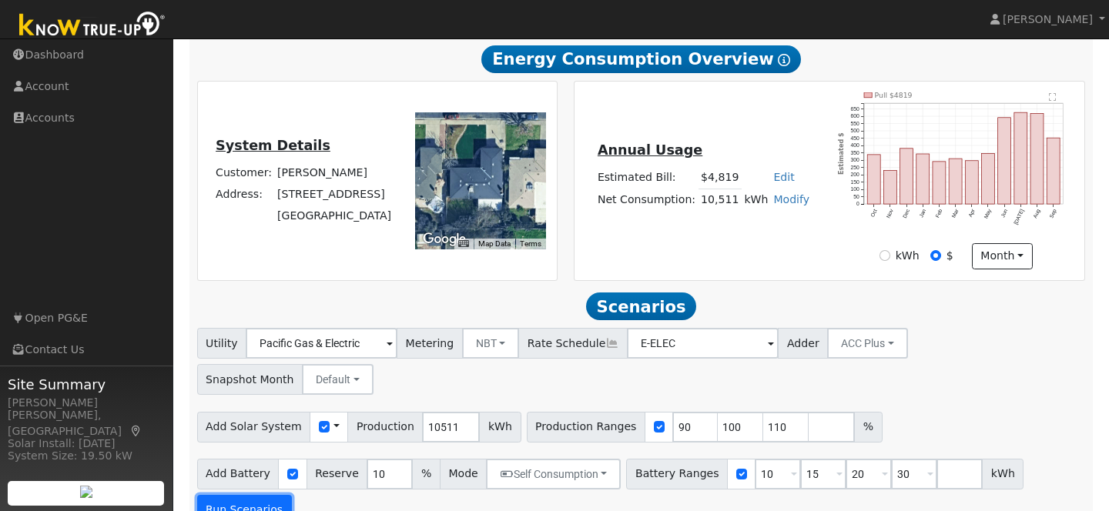
click at [260, 495] on button "Run Scenarios" at bounding box center [244, 510] width 95 height 31
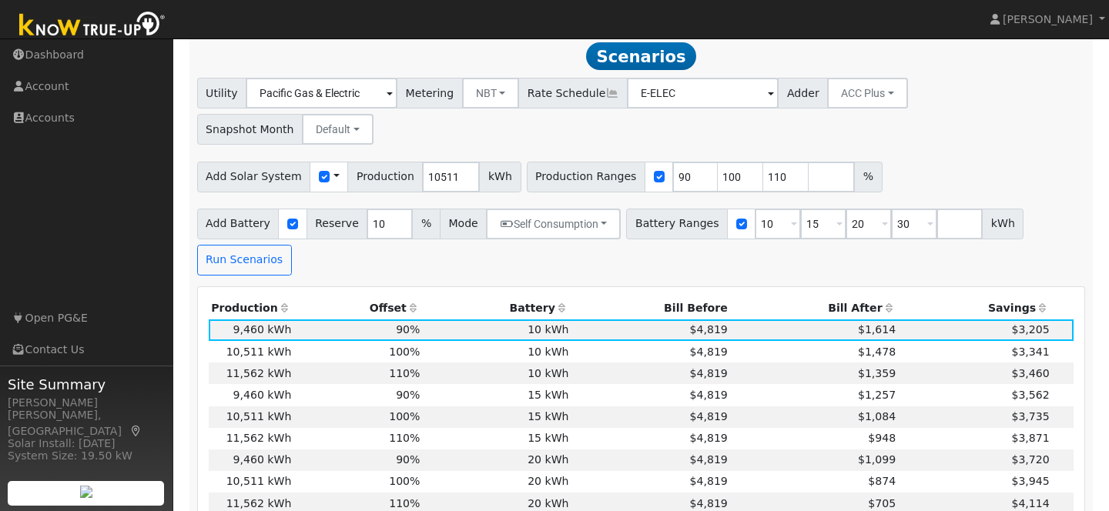
scroll to position [518, 0]
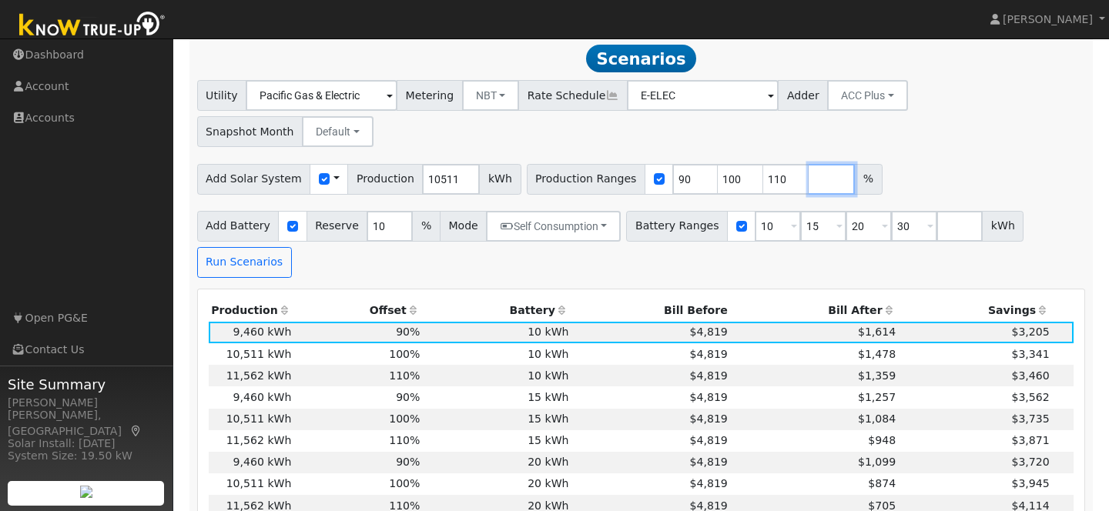
click at [809, 164] on input "number" at bounding box center [832, 179] width 46 height 31
type input "120"
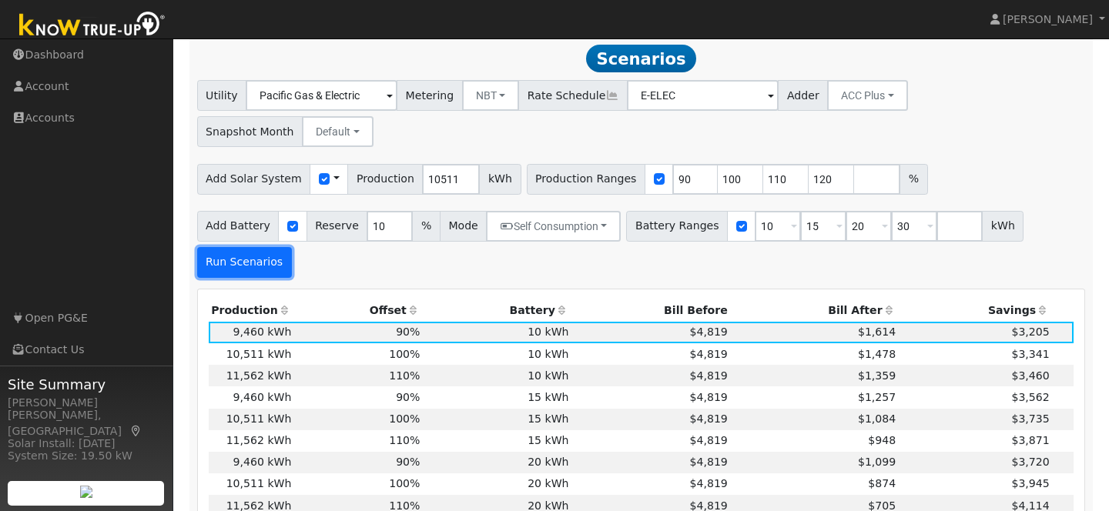
click at [246, 247] on button "Run Scenarios" at bounding box center [244, 262] width 95 height 31
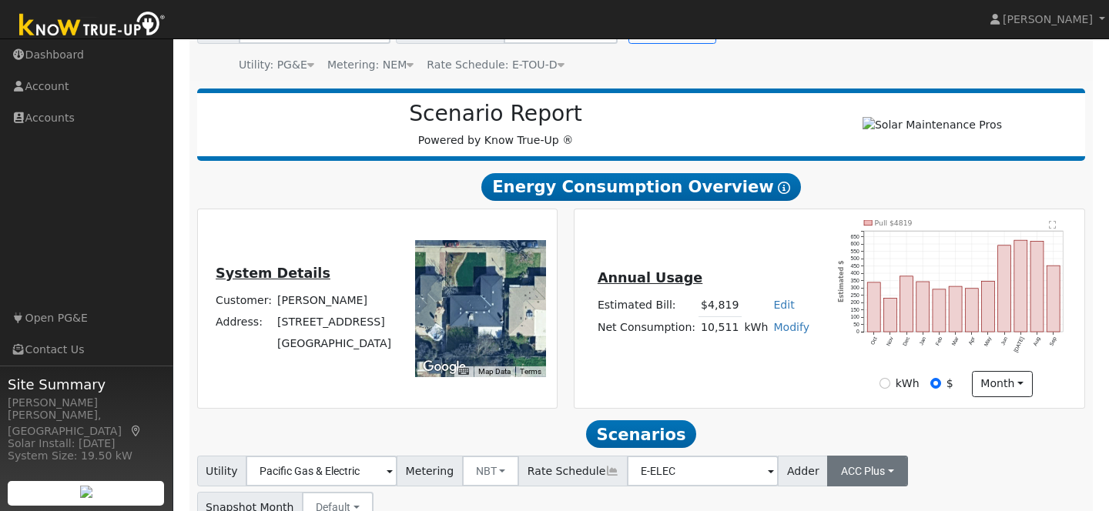
scroll to position [131, 0]
